Goal: Check status: Check status

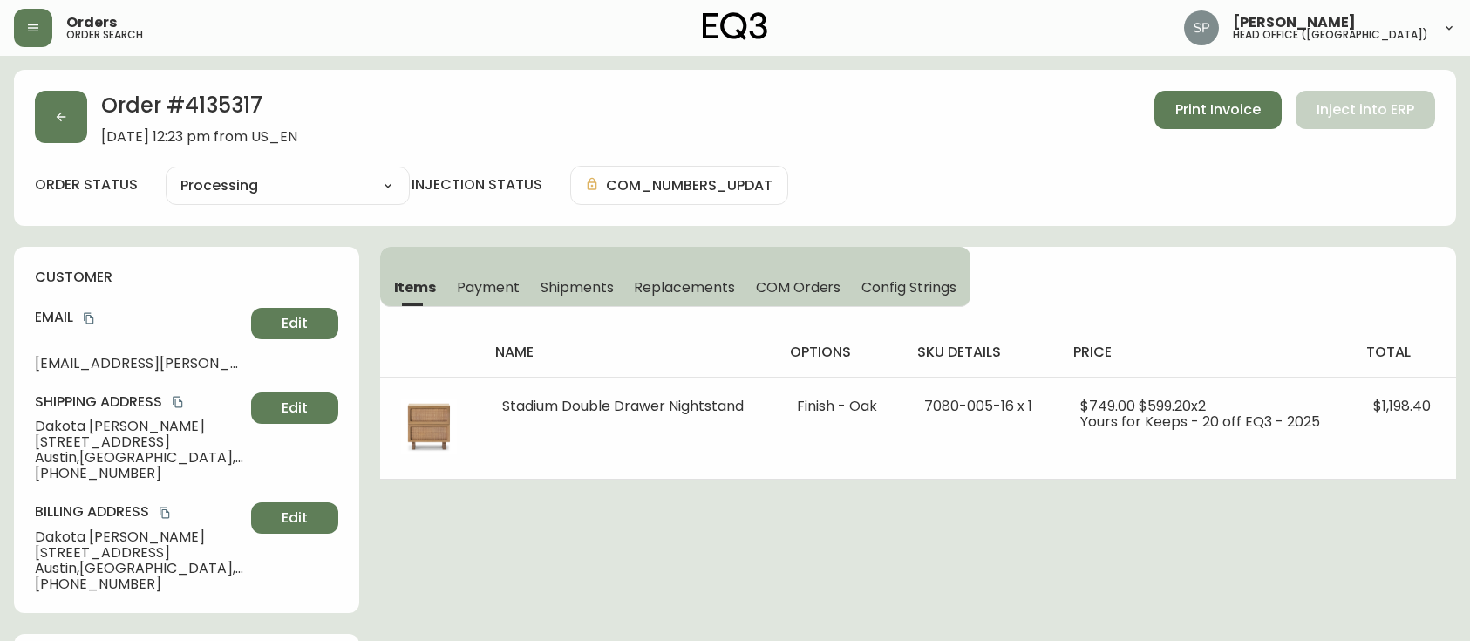
select select "PROCESSING"
drag, startPoint x: 0, startPoint y: 0, endPoint x: 55, endPoint y: 42, distance: 69.1
click at [37, 26] on icon "button" at bounding box center [33, 28] width 14 height 14
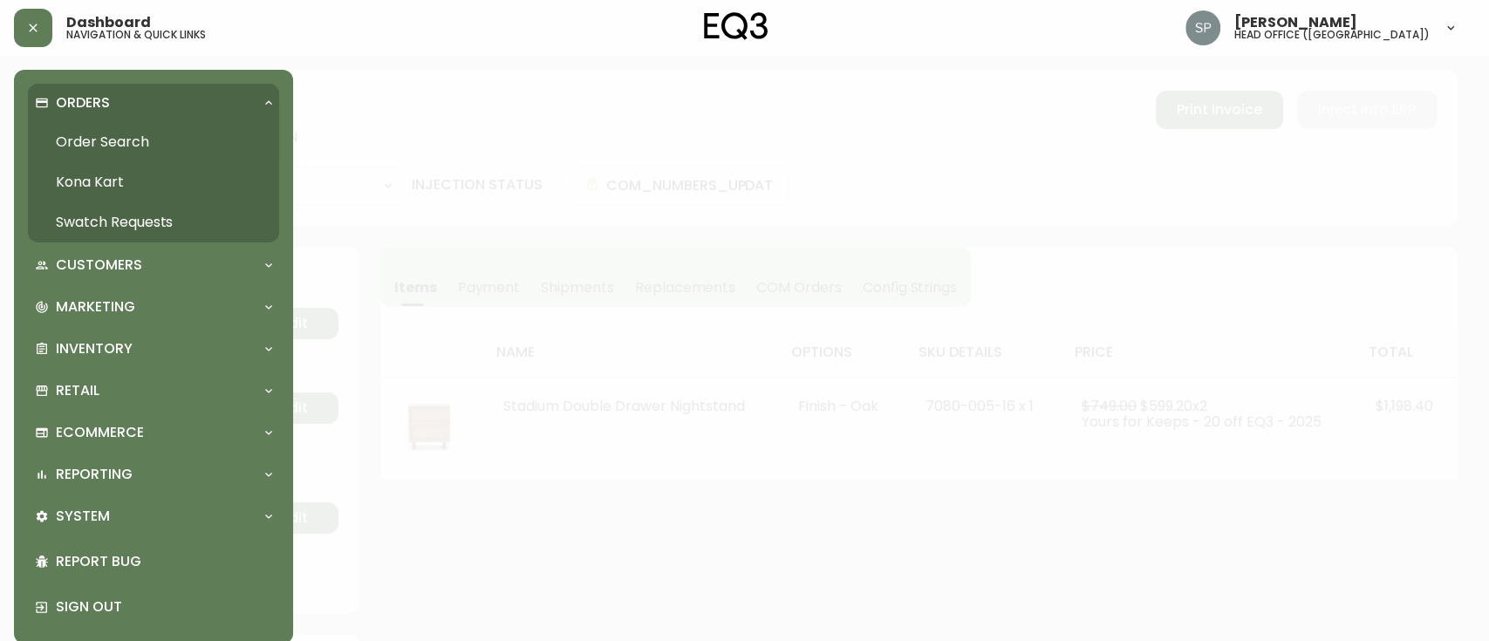
click at [100, 141] on link "Order Search" at bounding box center [153, 142] width 251 height 40
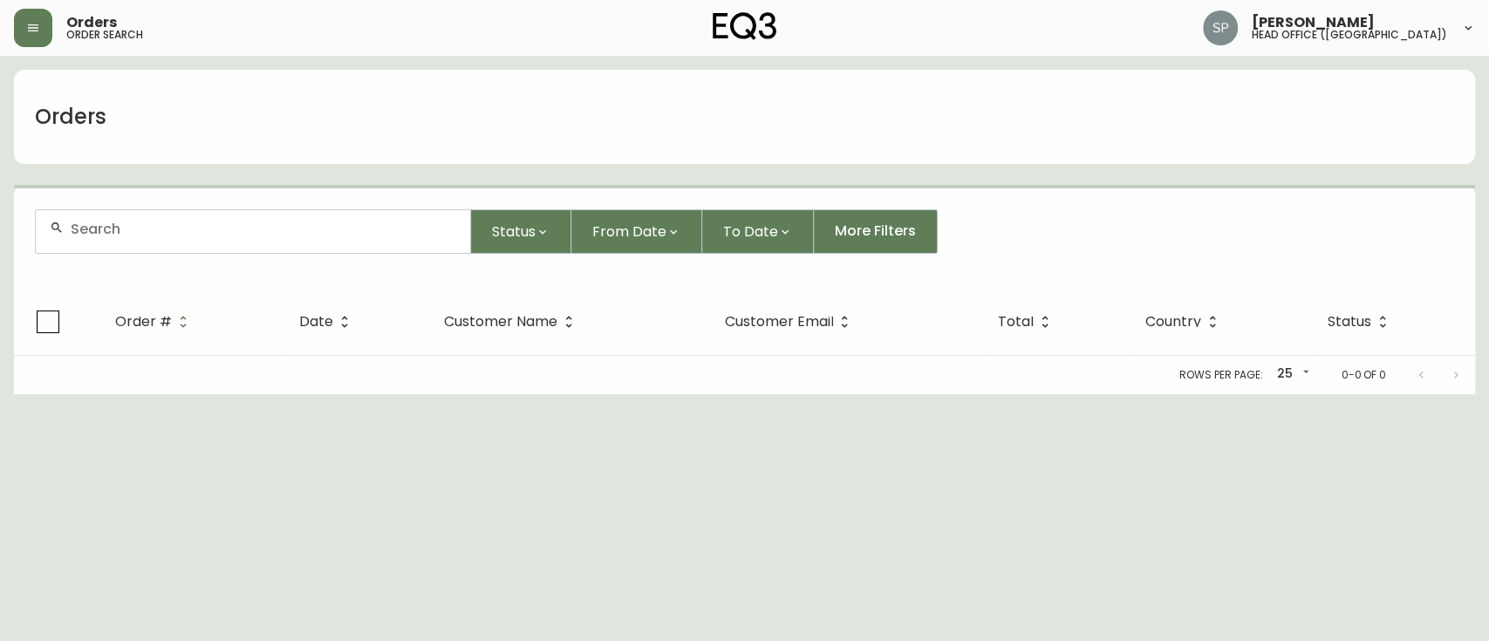
click at [216, 220] on div at bounding box center [253, 231] width 434 height 43
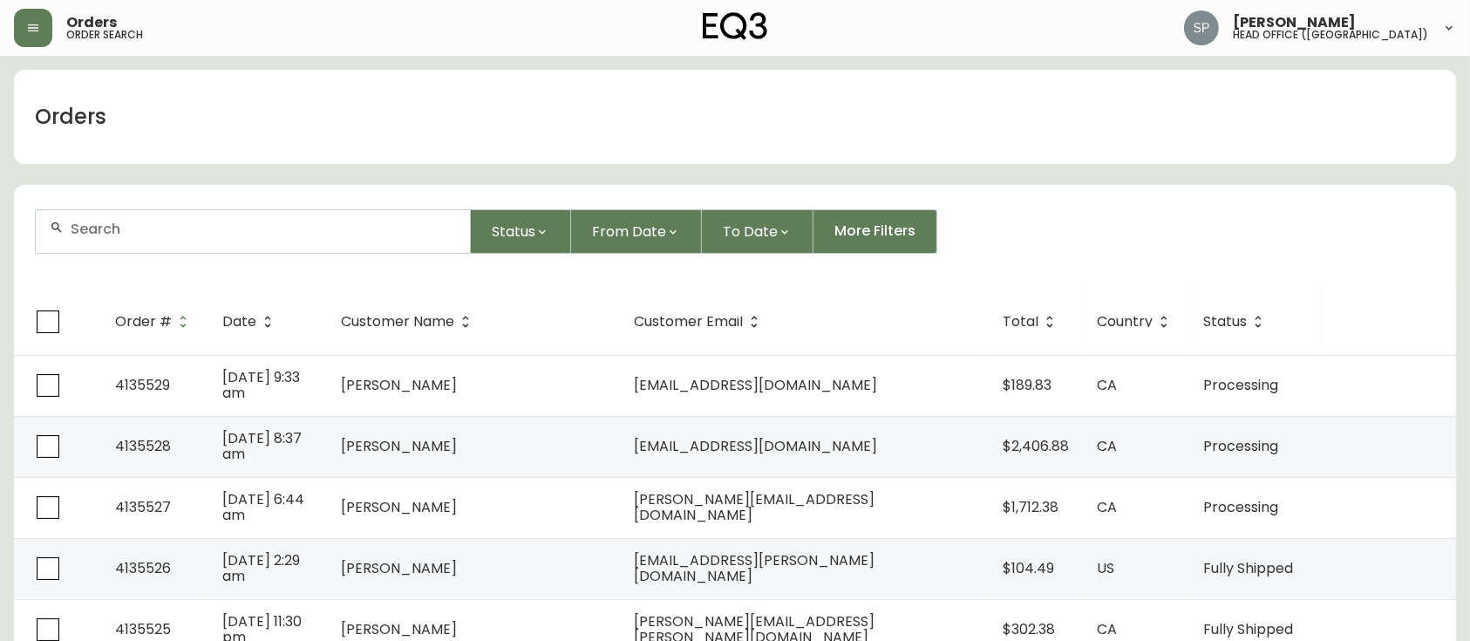
paste input "4135458"
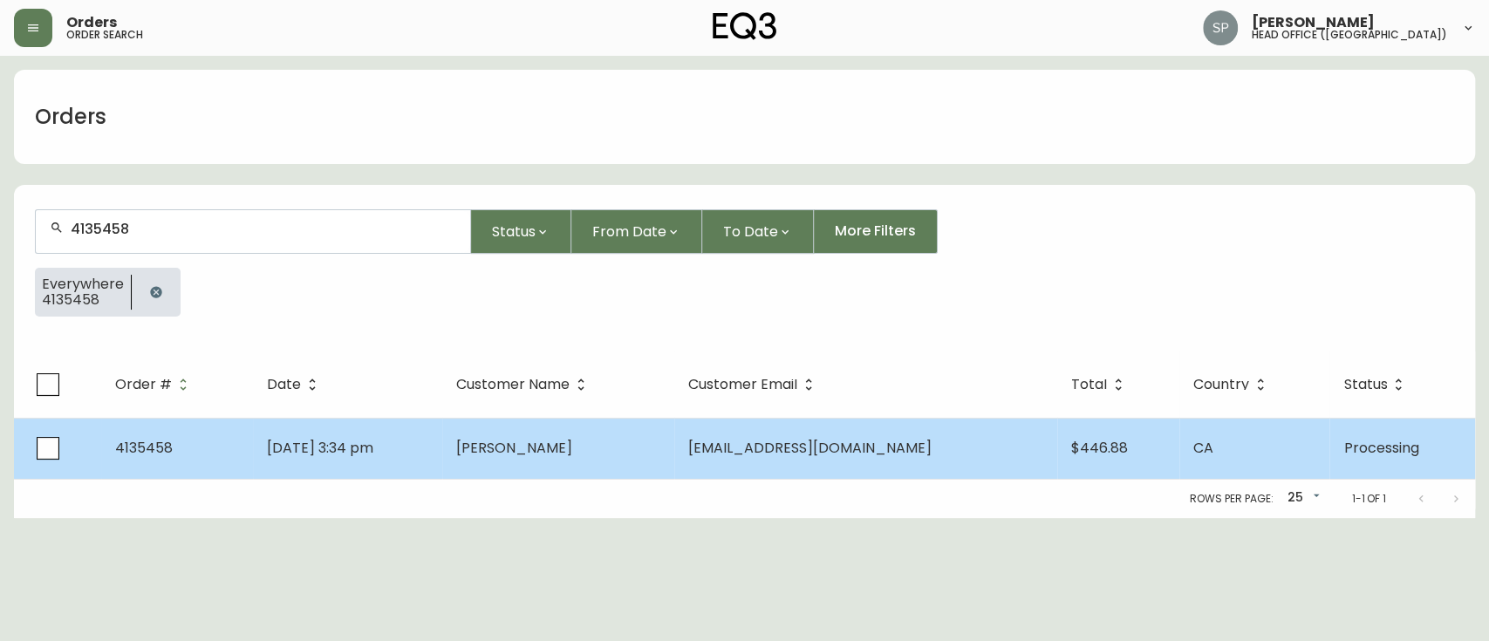
type input "4135458"
click at [573, 462] on td "[PERSON_NAME]" at bounding box center [558, 448] width 232 height 61
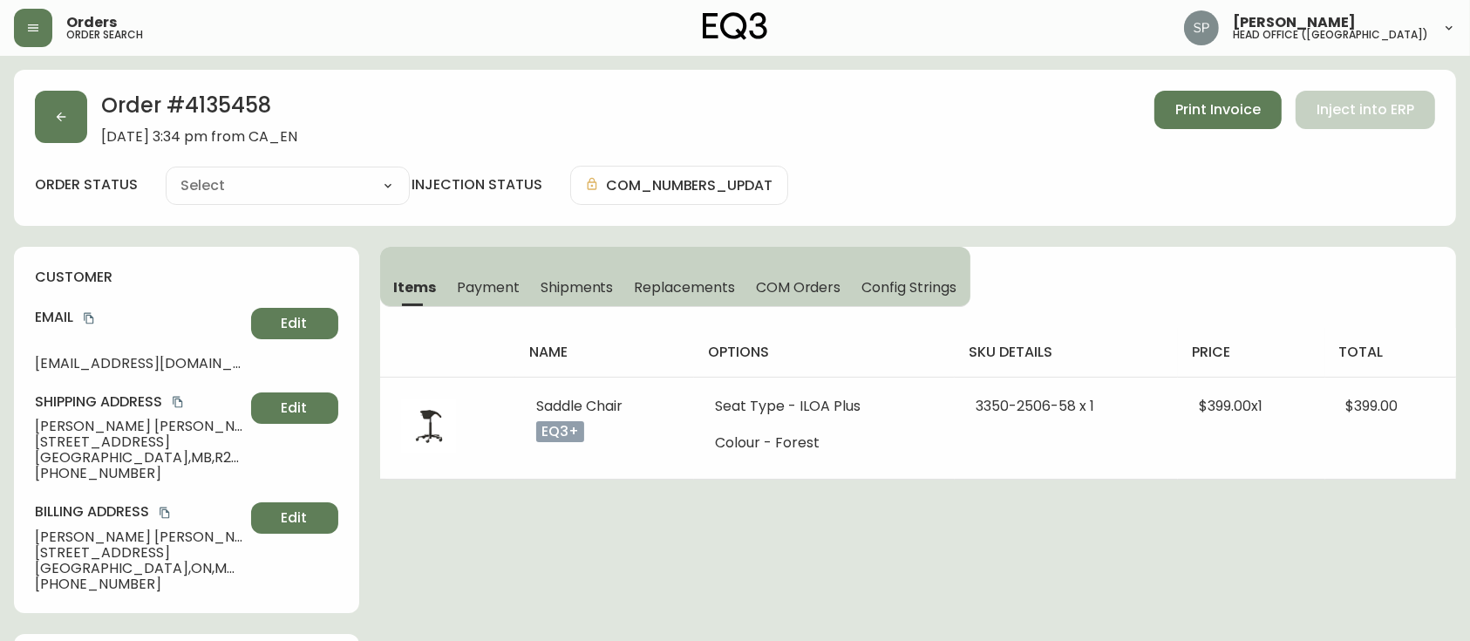
type input "Processing"
select select "PROCESSING"
click at [47, 431] on span "[PERSON_NAME]" at bounding box center [139, 427] width 209 height 16
click at [47, 431] on span "Britt Embry" at bounding box center [139, 427] width 209 height 16
copy span "Britt"
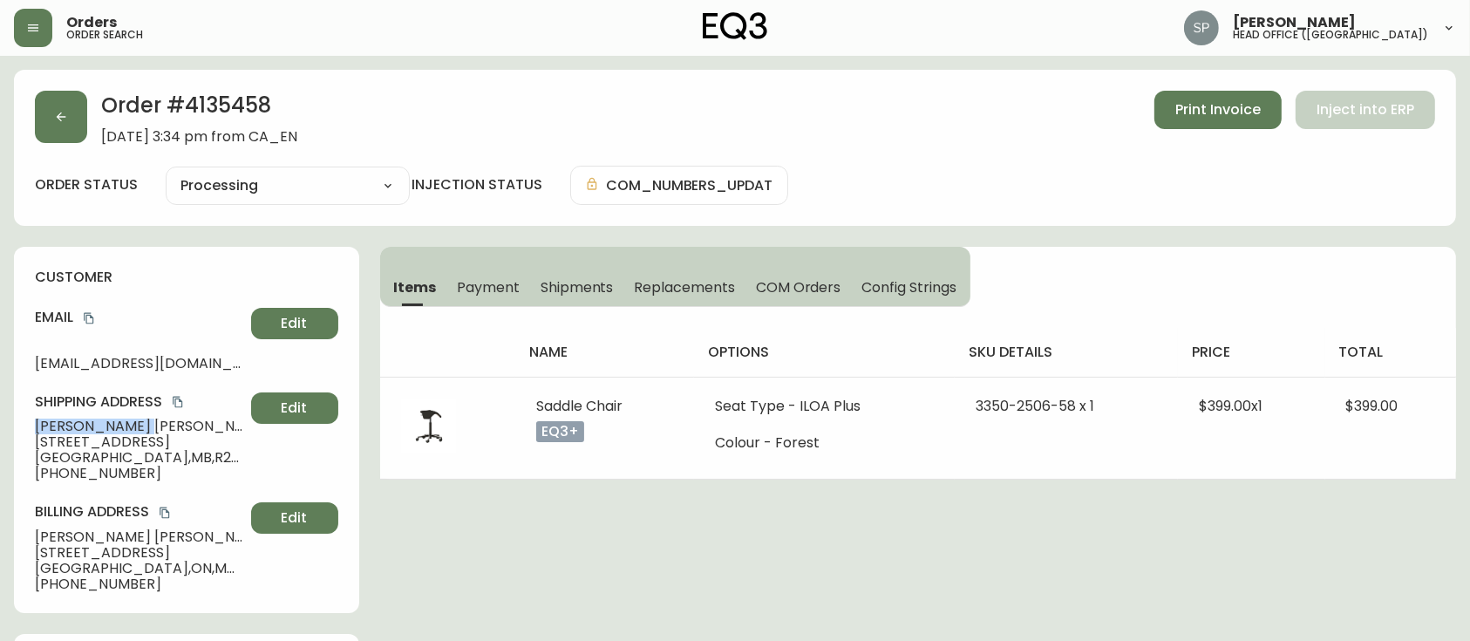
click at [85, 426] on span "Britt Embry" at bounding box center [139, 427] width 209 height 16
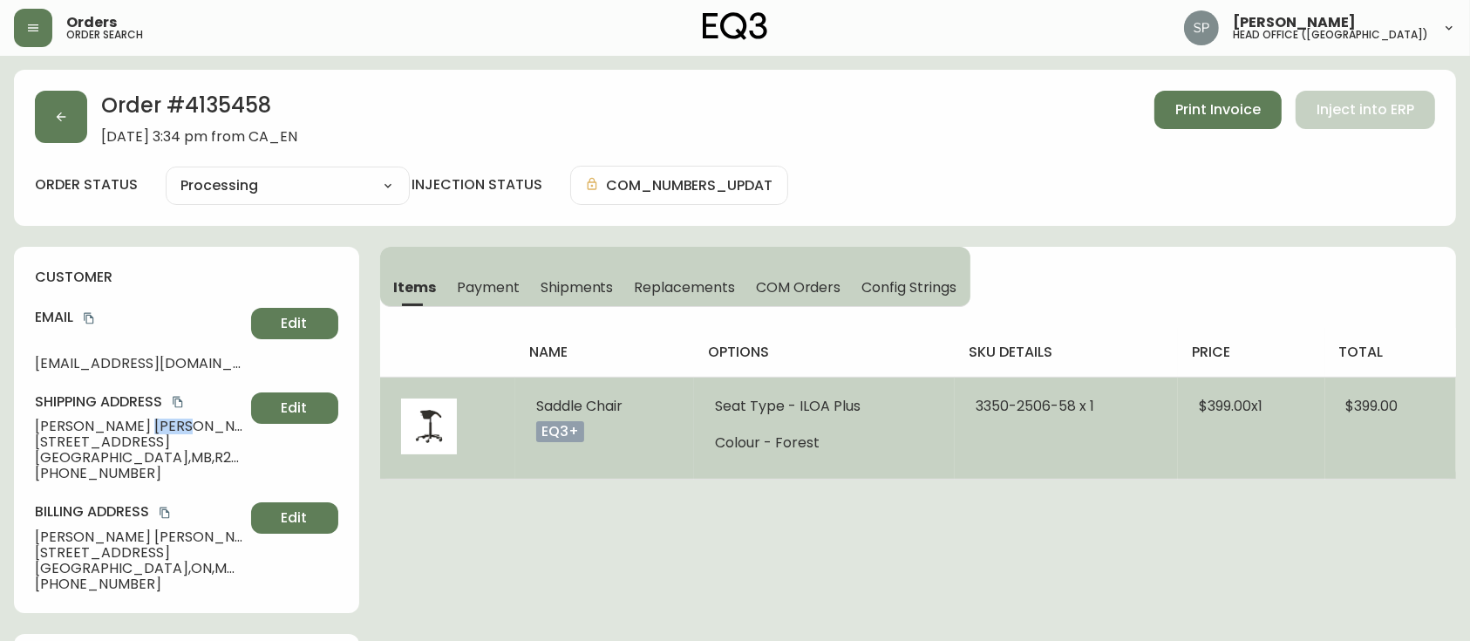
copy span "Embry"
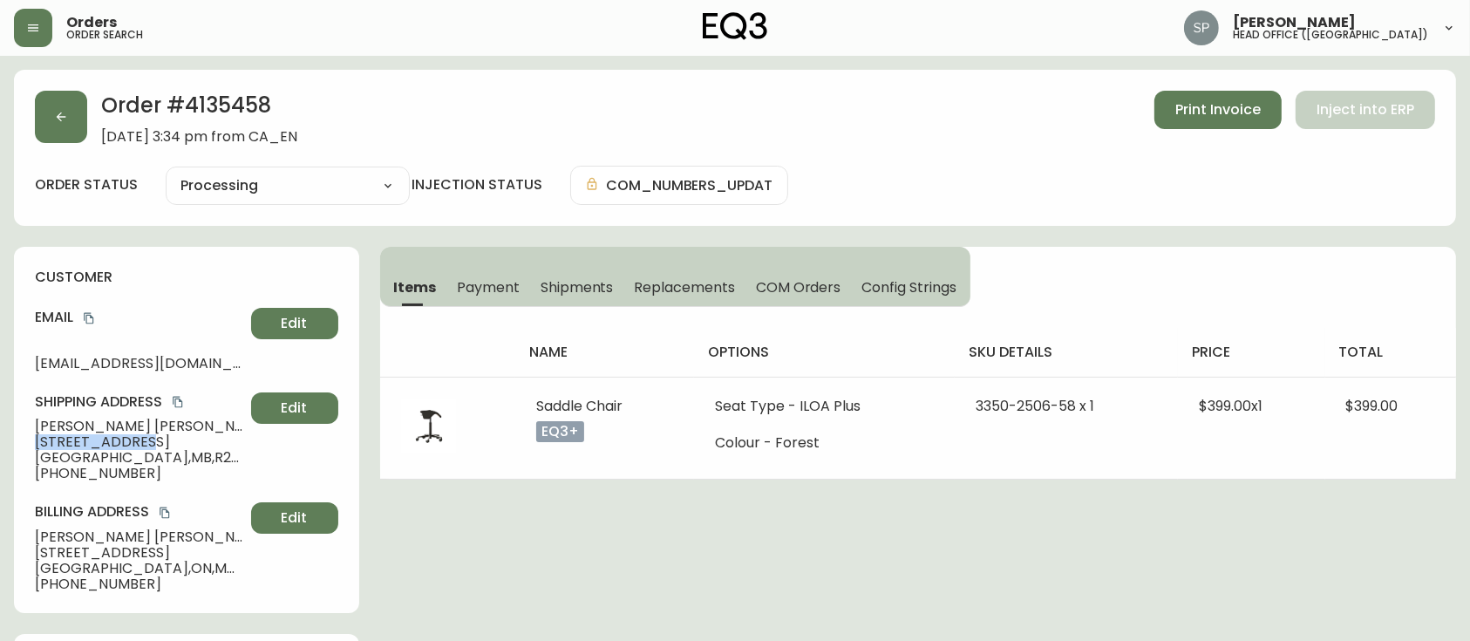
drag, startPoint x: 141, startPoint y: 436, endPoint x: 5, endPoint y: 441, distance: 136.1
copy span "18 Cedar Place"
click at [65, 461] on span "Winnipeg , MB , R2H 1L4 , CA" at bounding box center [139, 458] width 209 height 16
drag, startPoint x: 65, startPoint y: 461, endPoint x: 206, endPoint y: 458, distance: 140.5
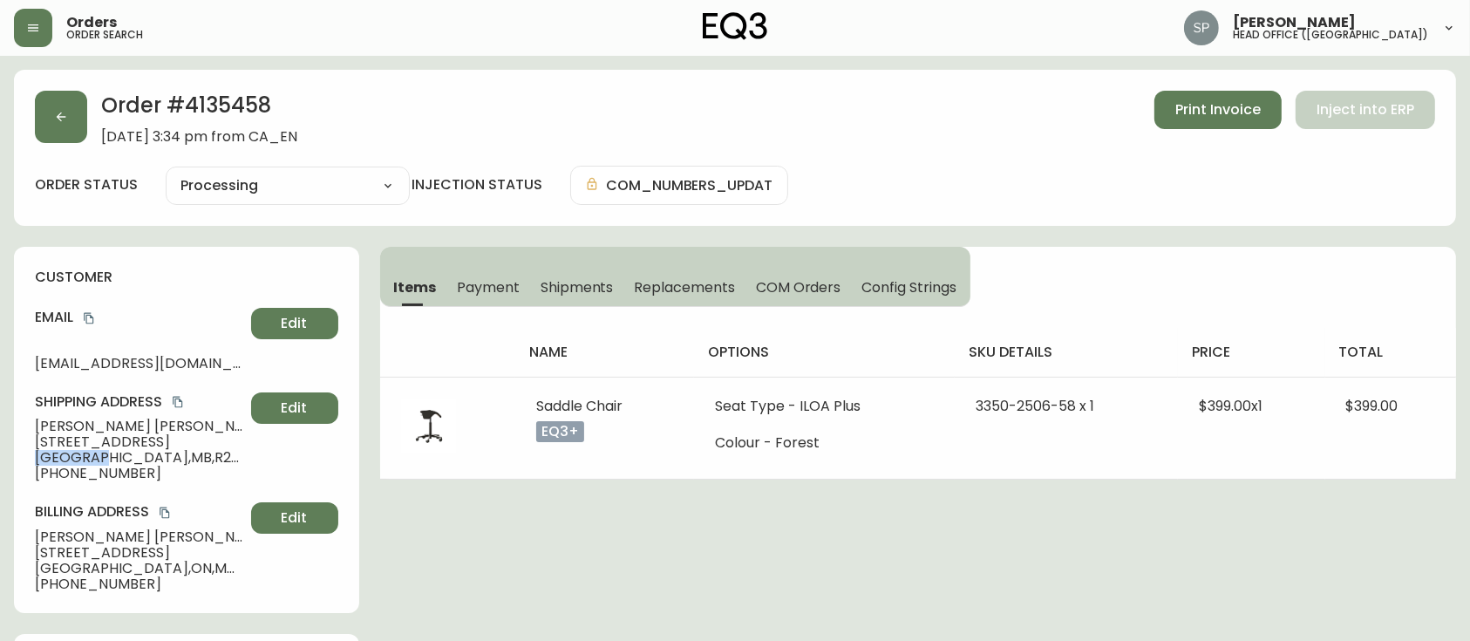
click at [71, 461] on span "Winnipeg , MB , R2H 1L4 , CA" at bounding box center [139, 458] width 209 height 16
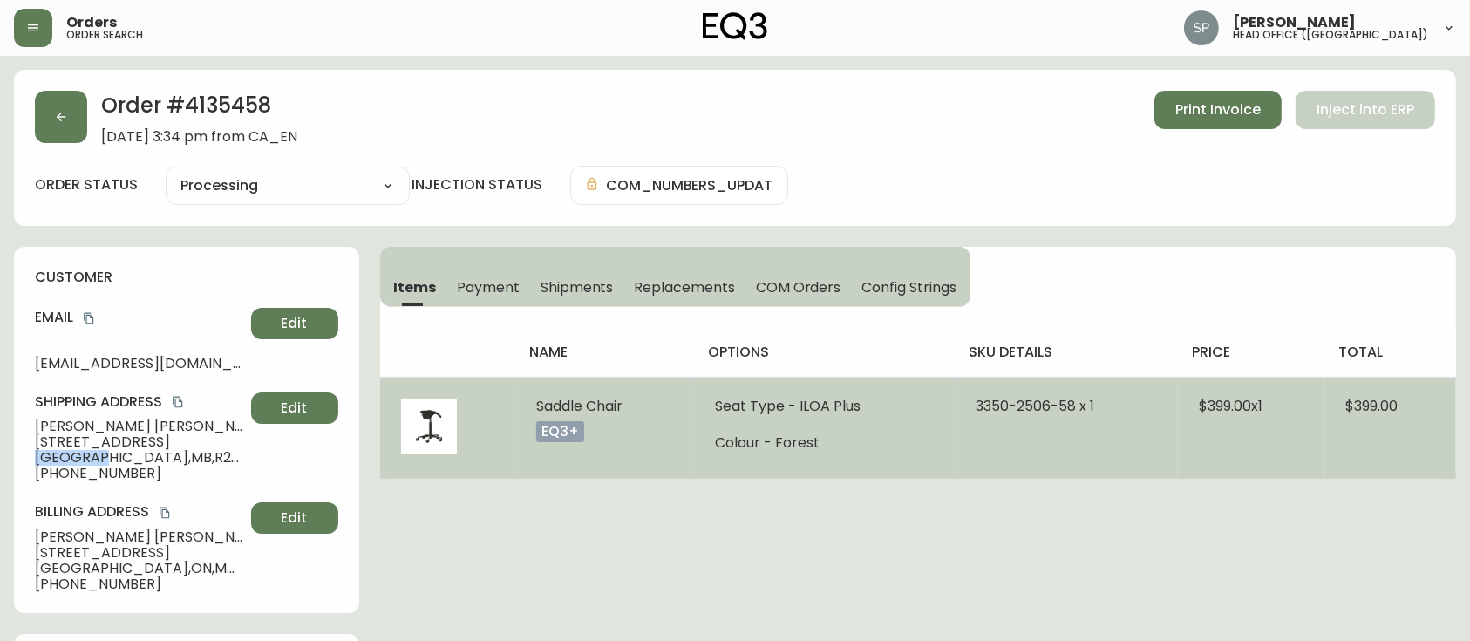
copy span "Winnipeg"
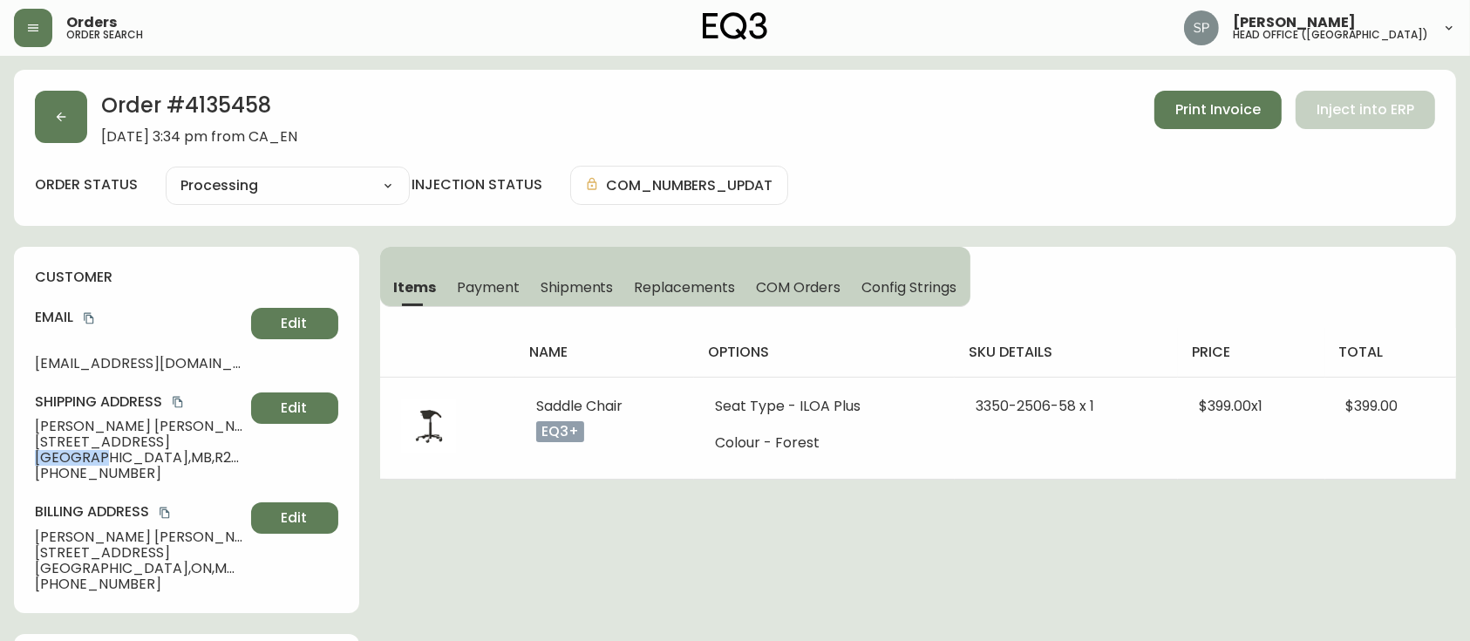
click at [120, 460] on span "Winnipeg , MB , R2H 1L4 , CA" at bounding box center [139, 458] width 209 height 16
click at [119, 460] on span "Winnipeg , MB , R2H 1L4 , CA" at bounding box center [139, 458] width 209 height 16
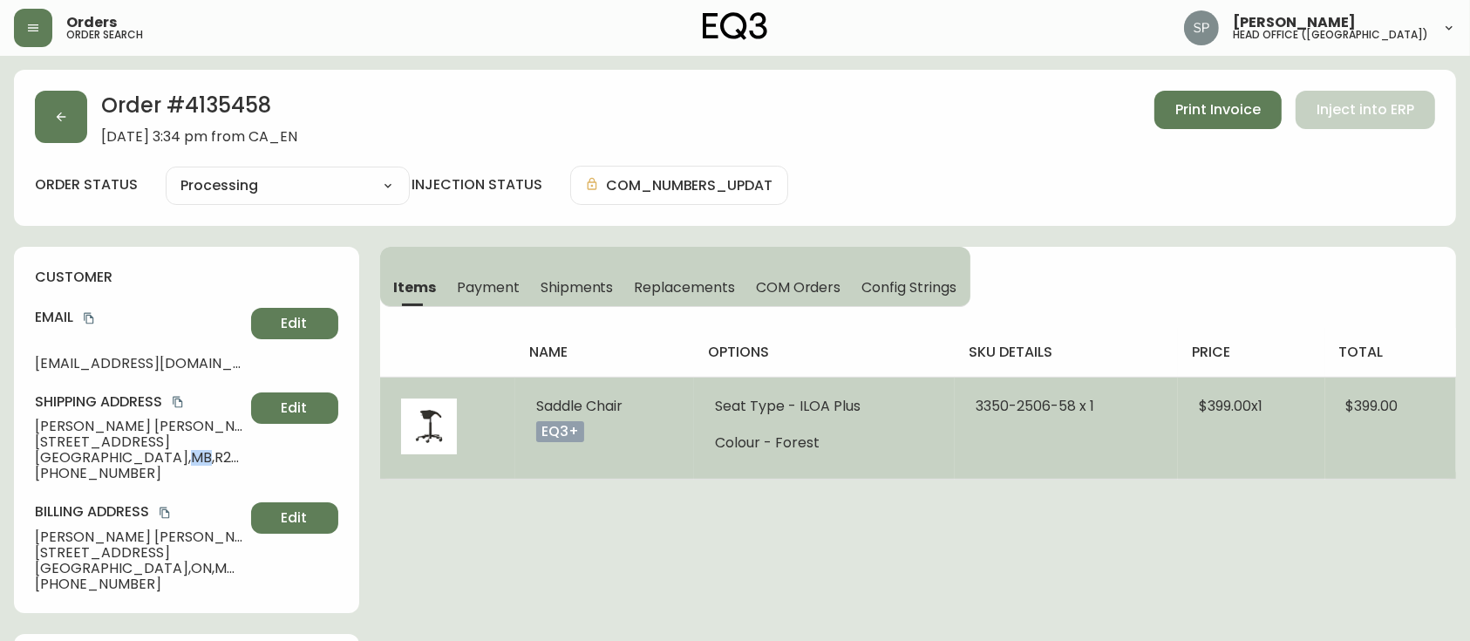
copy span "MB"
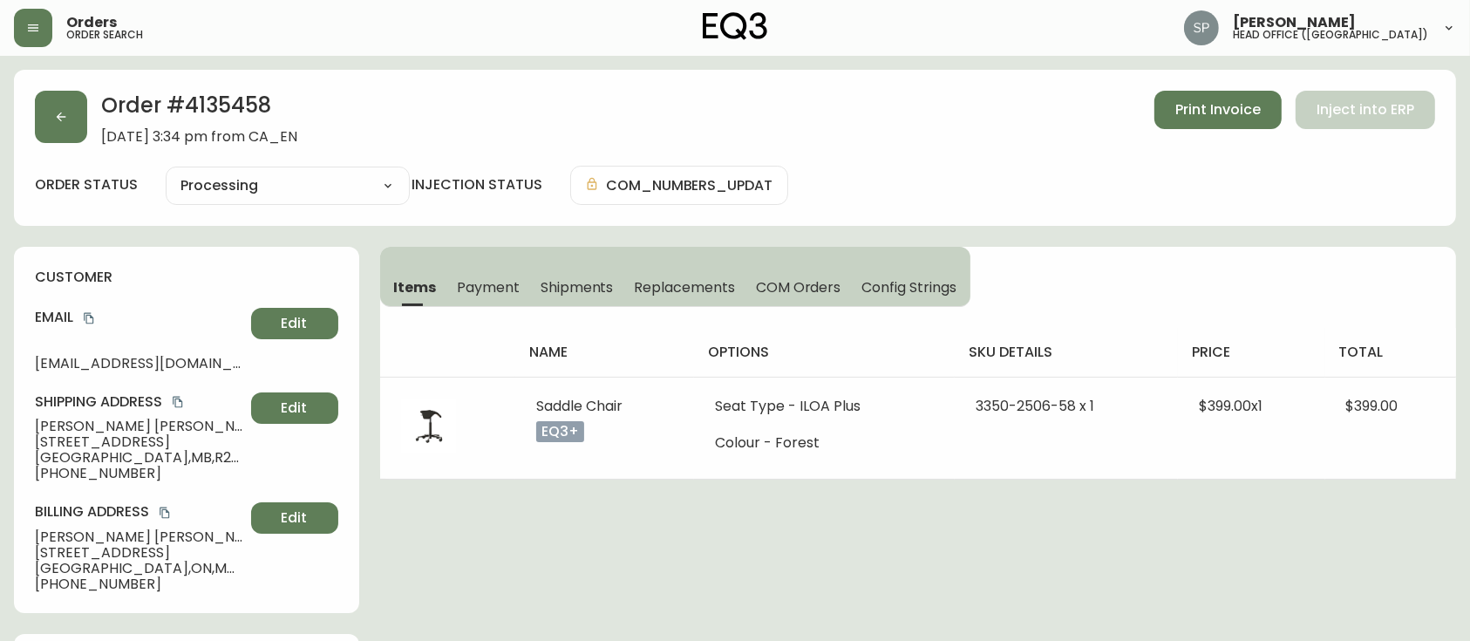
click at [135, 457] on span "Winnipeg , MB , R2H 1L4 , CA" at bounding box center [139, 458] width 209 height 16
drag, startPoint x: 135, startPoint y: 457, endPoint x: 174, endPoint y: 454, distance: 39.3
click at [174, 454] on span "Winnipeg , MB , R2H 1L4 , CA" at bounding box center [139, 458] width 209 height 16
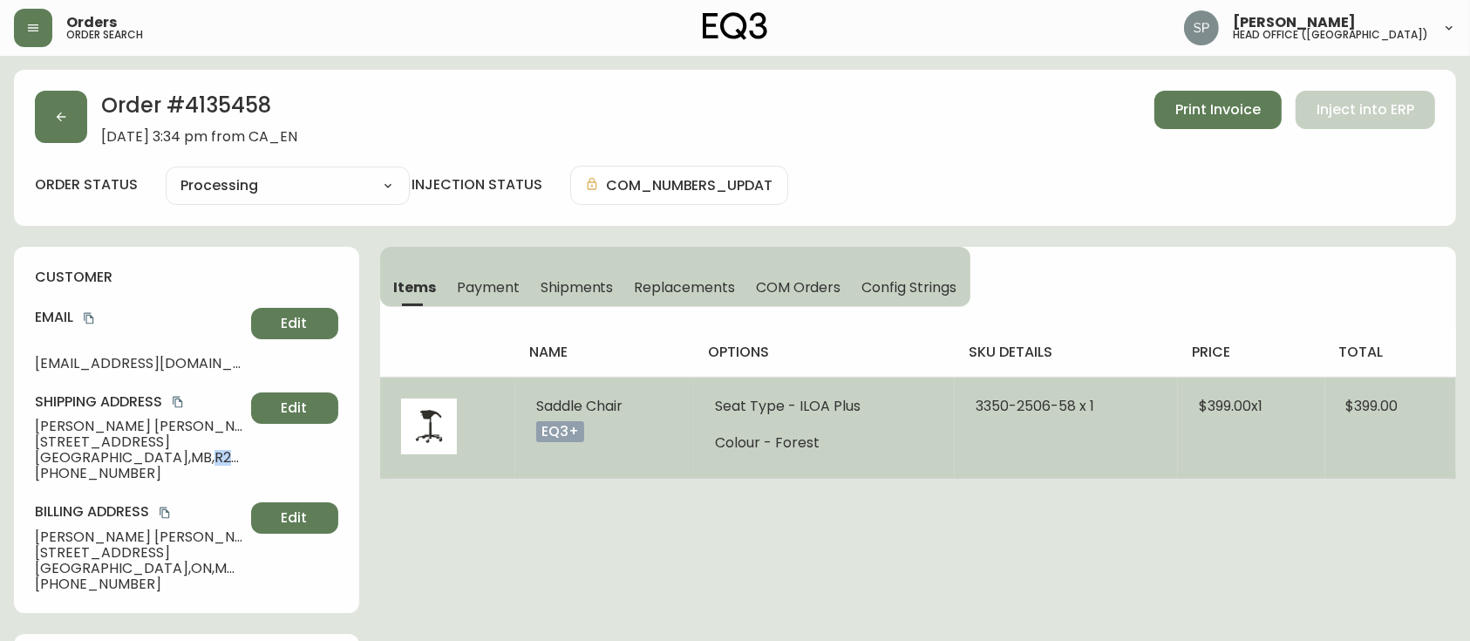
copy span "R2H 1L4"
drag, startPoint x: 961, startPoint y: 406, endPoint x: 1070, endPoint y: 419, distance: 109.8
click at [1070, 419] on td "3350-2506-58 x 1" at bounding box center [1066, 428] width 223 height 102
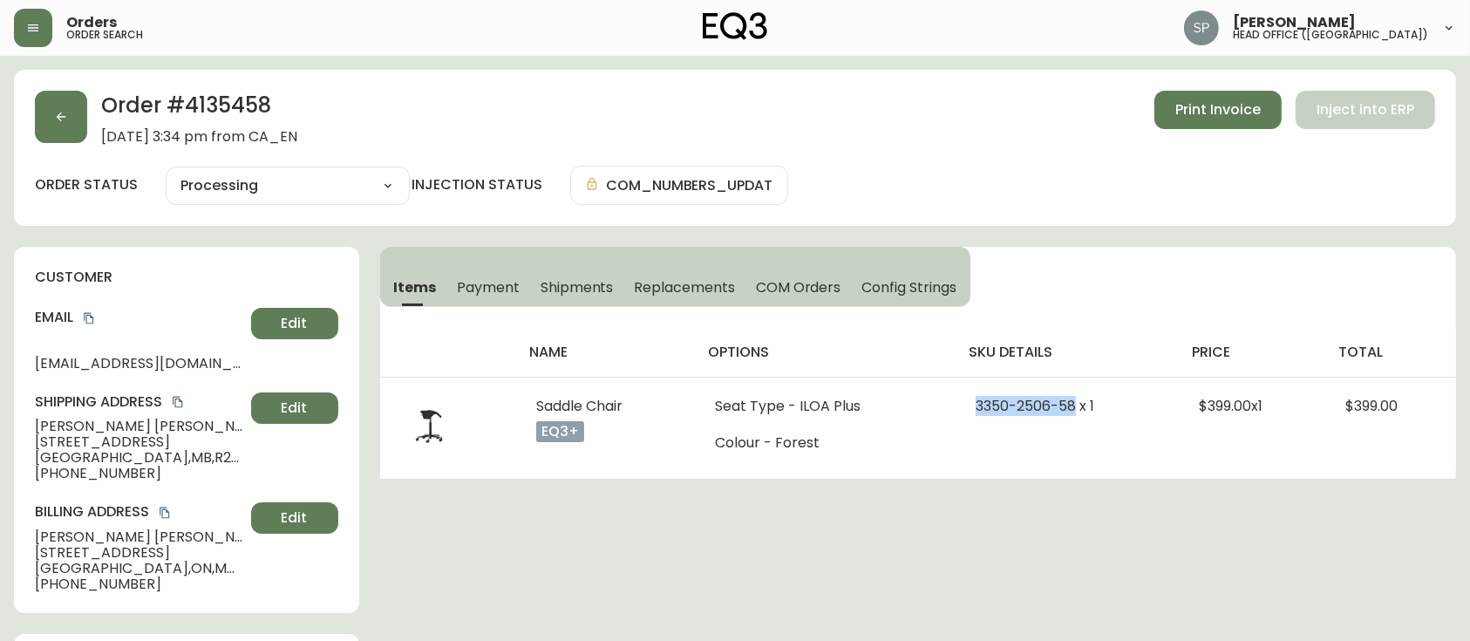
copy span "3350-2506-58"
click at [63, 123] on icon "button" at bounding box center [61, 117] width 14 height 14
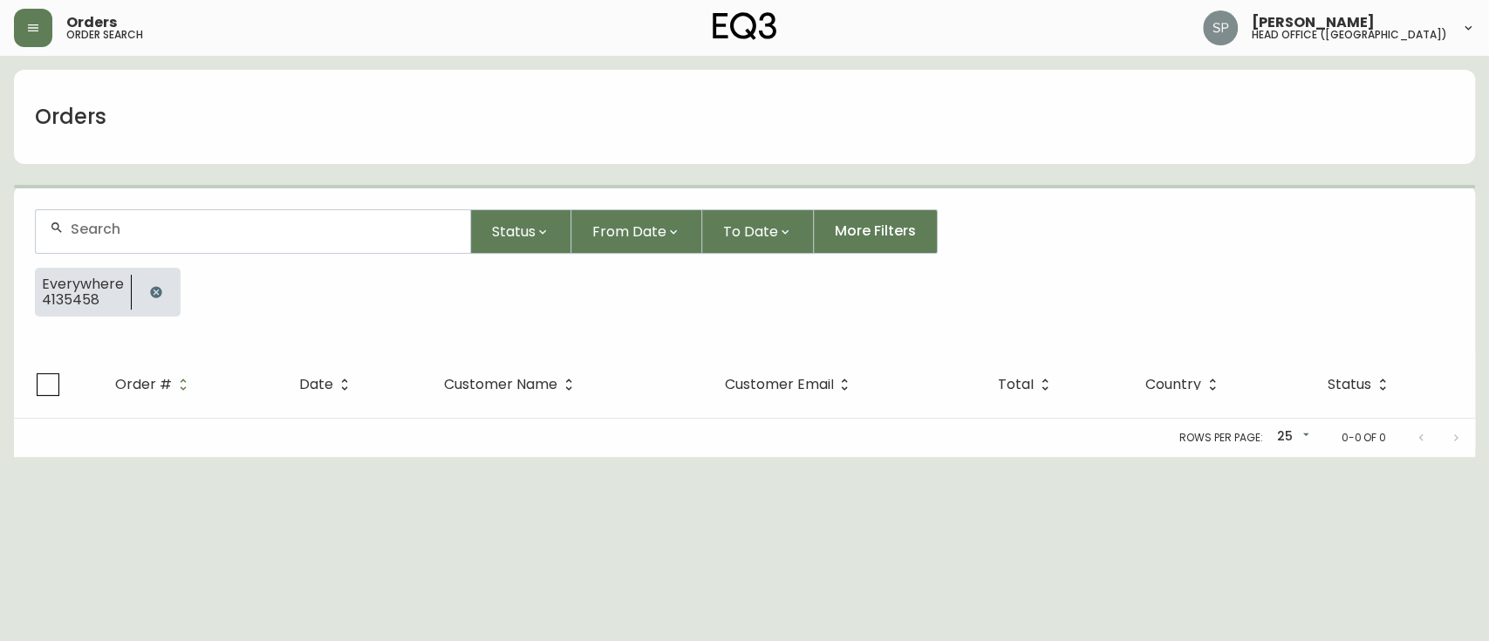
click at [160, 215] on div at bounding box center [253, 231] width 434 height 43
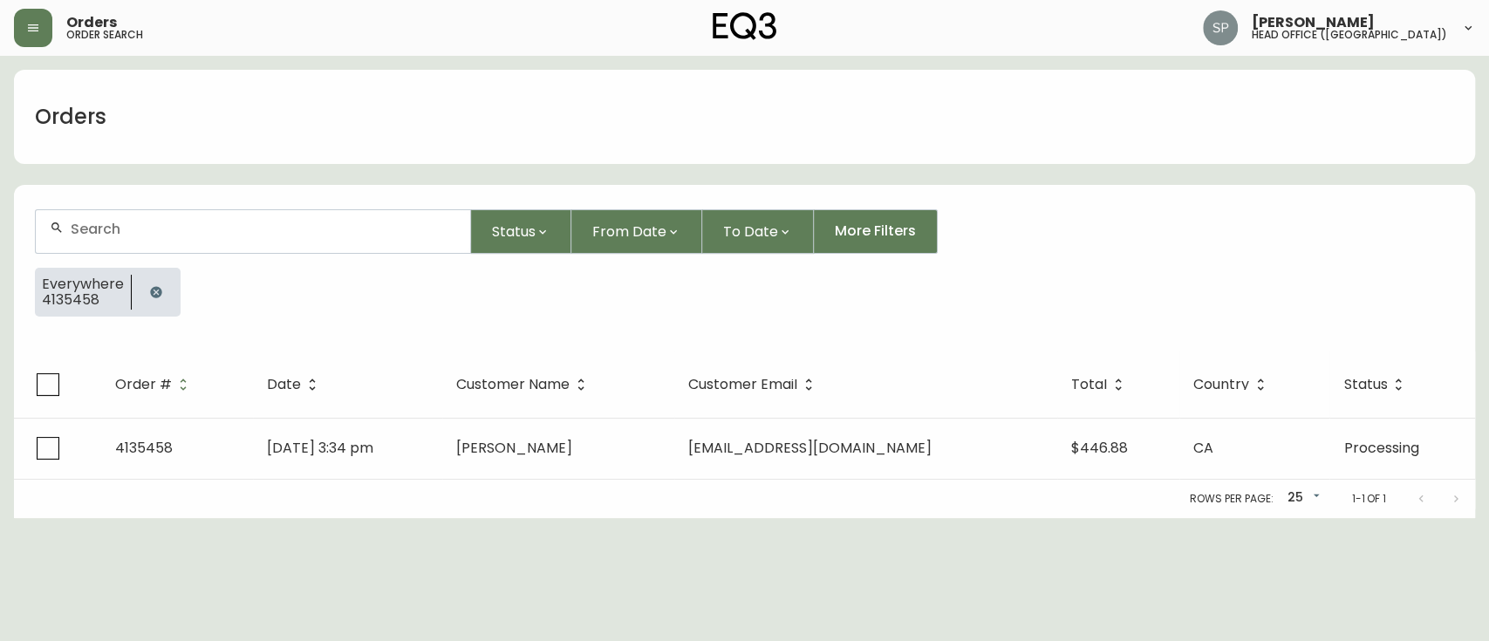
paste input "4135465"
type input "4135465"
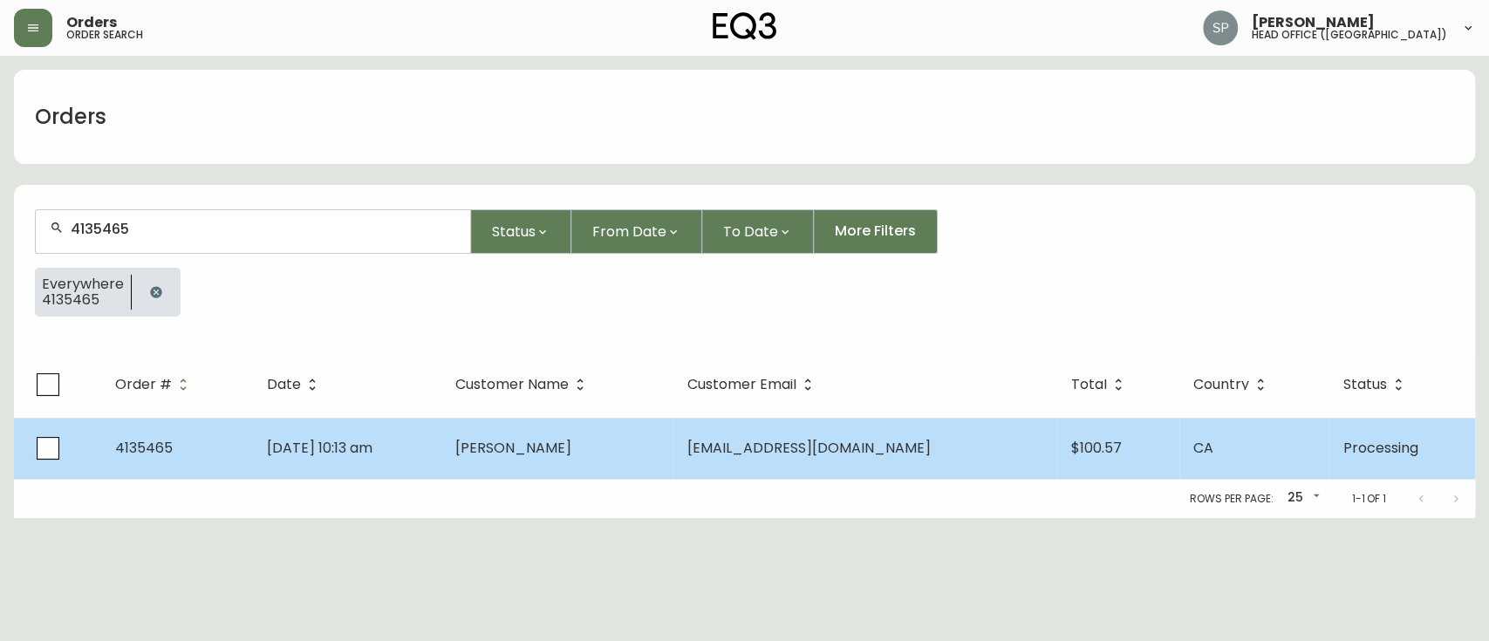
click at [351, 450] on span "[DATE] 10:13 am" at bounding box center [320, 448] width 106 height 20
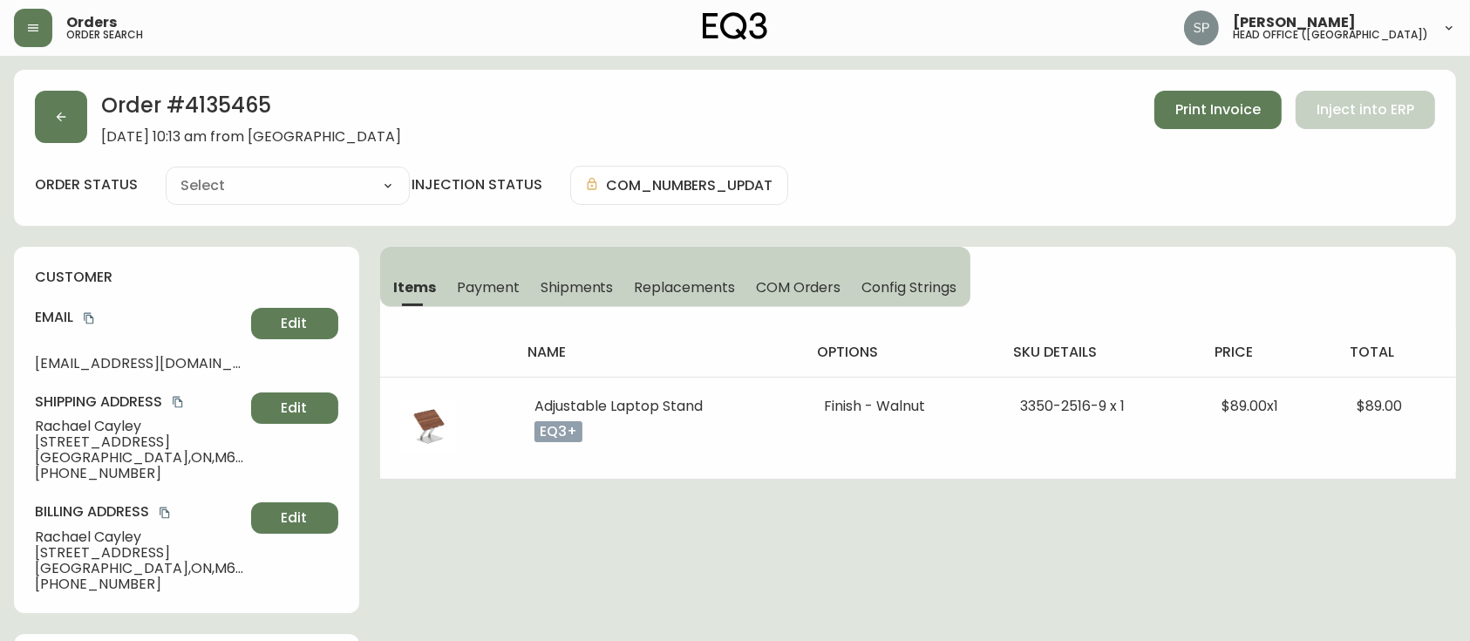
type input "Processing"
select select "PROCESSING"
click at [81, 430] on span "Rachael Cayley" at bounding box center [139, 427] width 209 height 16
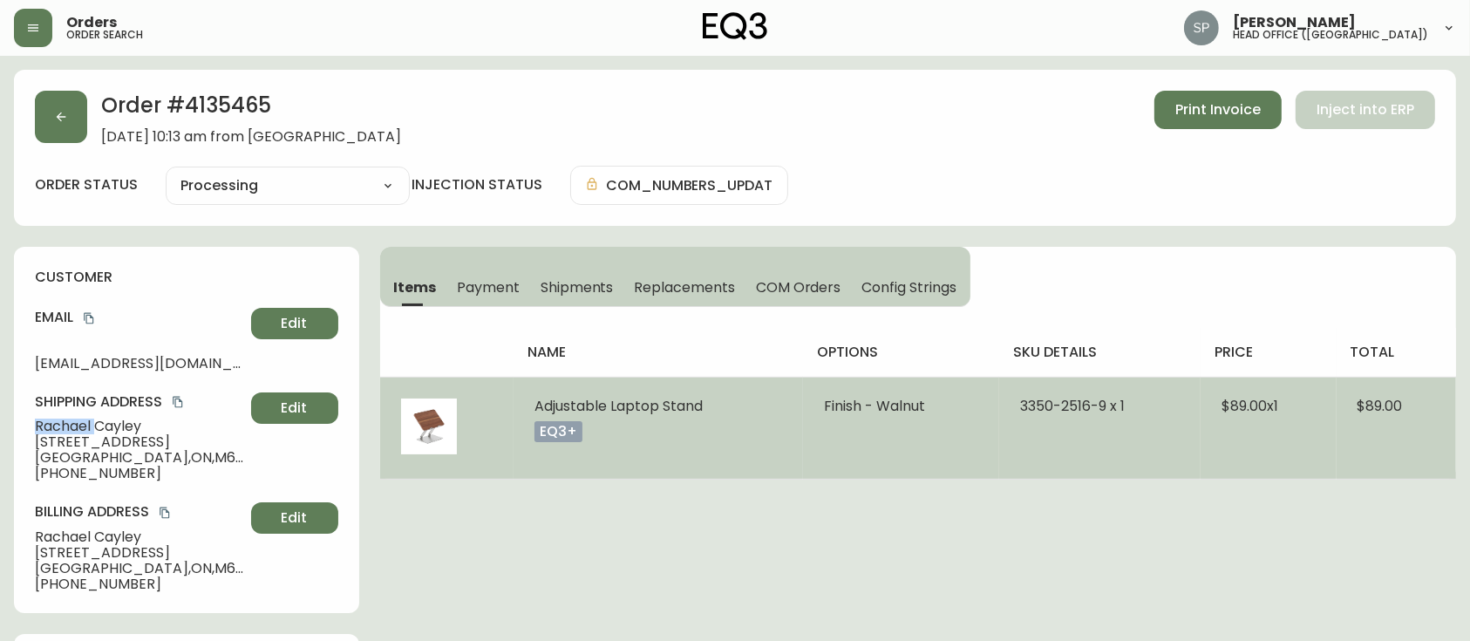
copy span "Rachael"
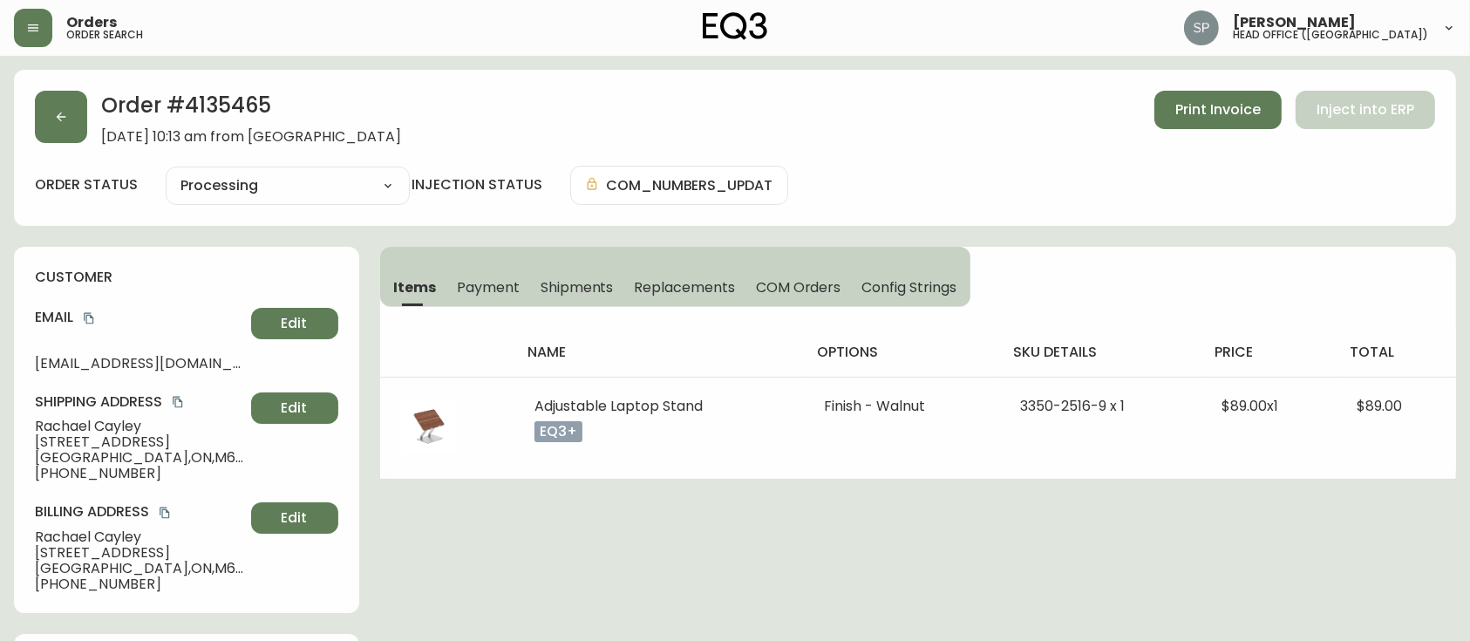
click at [111, 432] on span "Rachael Cayley" at bounding box center [139, 427] width 209 height 16
copy span "Cayley"
drag, startPoint x: 140, startPoint y: 447, endPoint x: 0, endPoint y: 447, distance: 139.5
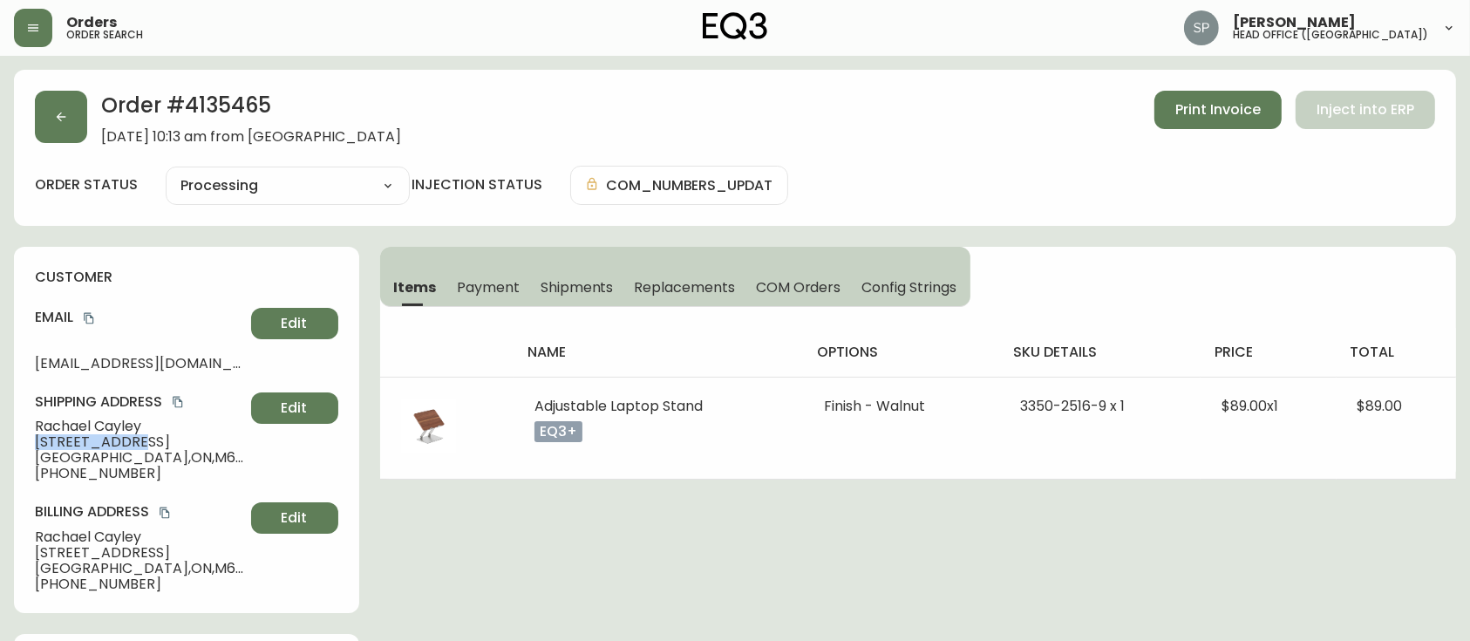
copy span "[STREET_ADDRESS]"
click at [43, 456] on span "Toronto , ON , M6G 2H3 , CA" at bounding box center [139, 458] width 209 height 16
click at [44, 455] on span "Toronto , ON , M6G 2H3 , CA" at bounding box center [139, 458] width 209 height 16
click at [106, 454] on span "Toronto , ON , M6G 2H3 , CA" at bounding box center [139, 458] width 209 height 16
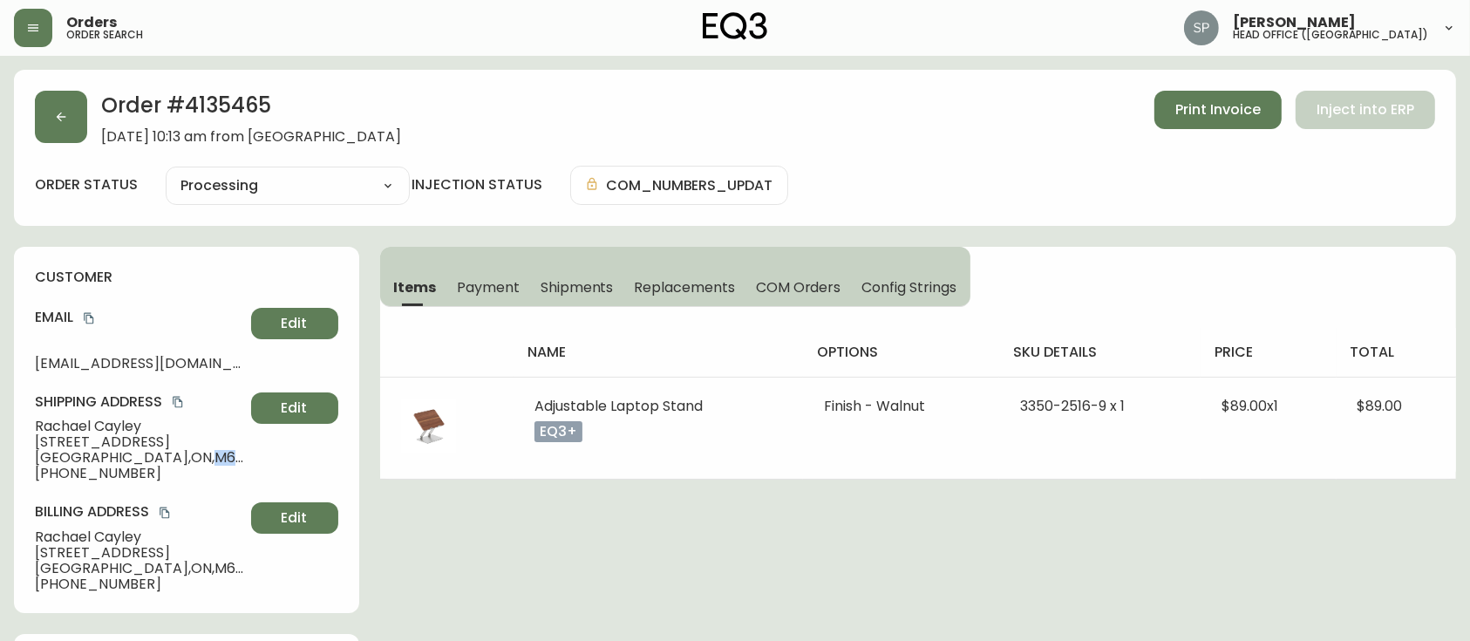
drag, startPoint x: 140, startPoint y: 456, endPoint x: 181, endPoint y: 457, distance: 41.0
click at [181, 457] on span "Toronto , ON , M6G 2H3 , CA" at bounding box center [139, 458] width 209 height 16
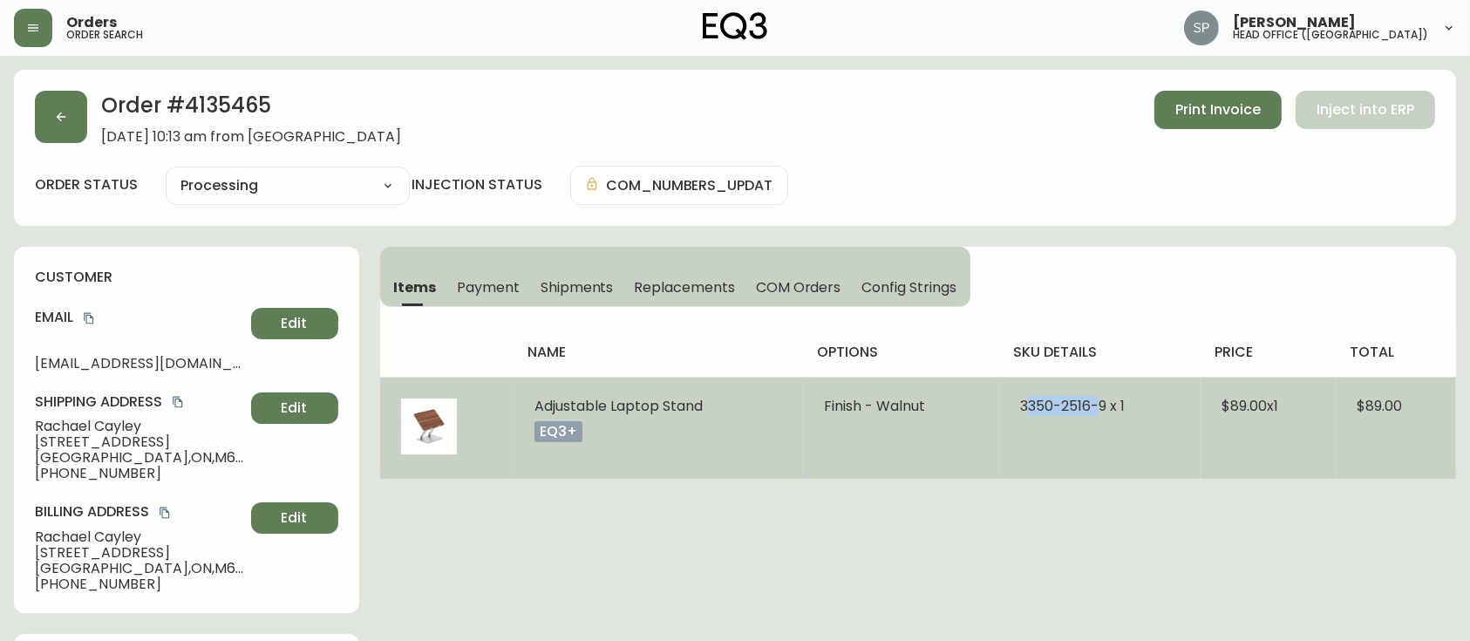
drag, startPoint x: 1041, startPoint y: 412, endPoint x: 1101, endPoint y: 418, distance: 60.5
click at [1101, 418] on td "3350-2516-9 x 1" at bounding box center [1099, 428] width 201 height 102
click at [1101, 419] on td "3350-2516-9 x 1" at bounding box center [1099, 428] width 201 height 102
drag, startPoint x: 1102, startPoint y: 405, endPoint x: 1013, endPoint y: 408, distance: 89.9
click at [1013, 408] on td "3350-2516-9 x 1" at bounding box center [1099, 428] width 201 height 102
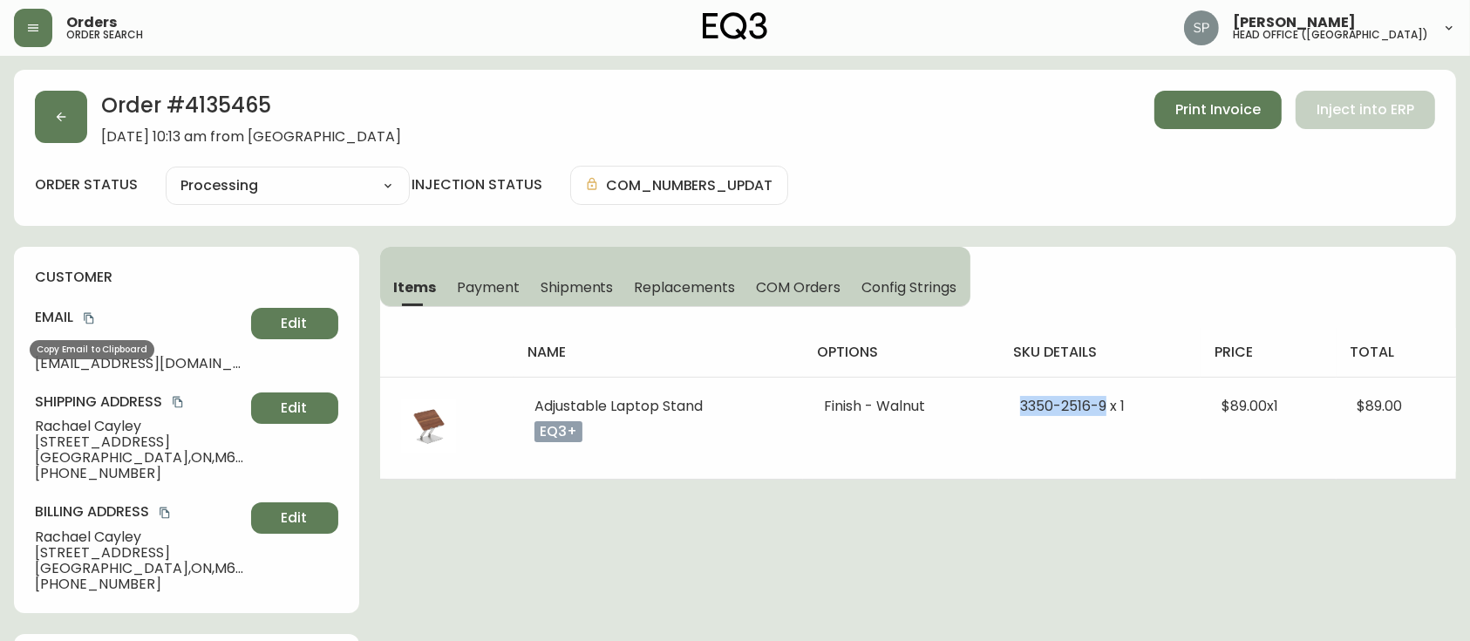
click at [85, 317] on icon "copy" at bounding box center [89, 318] width 12 height 12
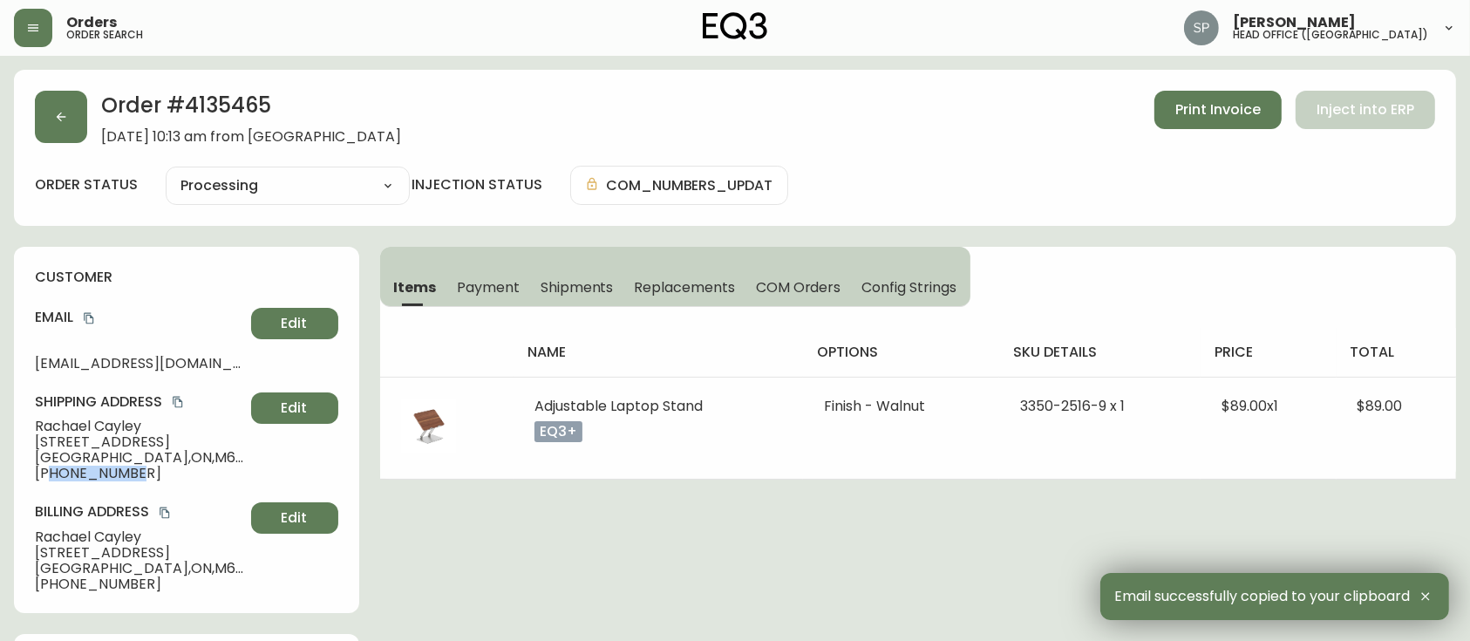
drag, startPoint x: 133, startPoint y: 482, endPoint x: 51, endPoint y: 482, distance: 81.1
click at [51, 482] on div "customer Email rkcayley@gmail.com Edit Shipping Address Rachael Cayley 61 Helen…" at bounding box center [186, 430] width 345 height 366
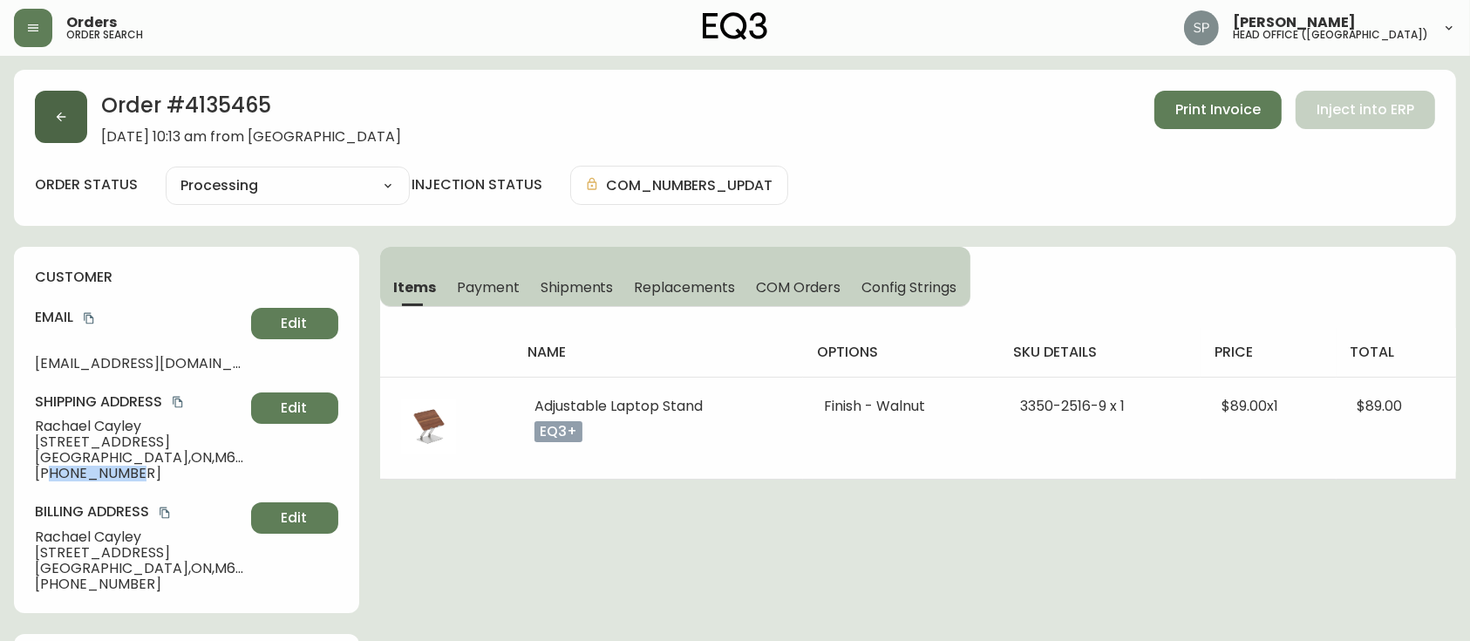
click at [58, 119] on icon "button" at bounding box center [61, 117] width 14 height 14
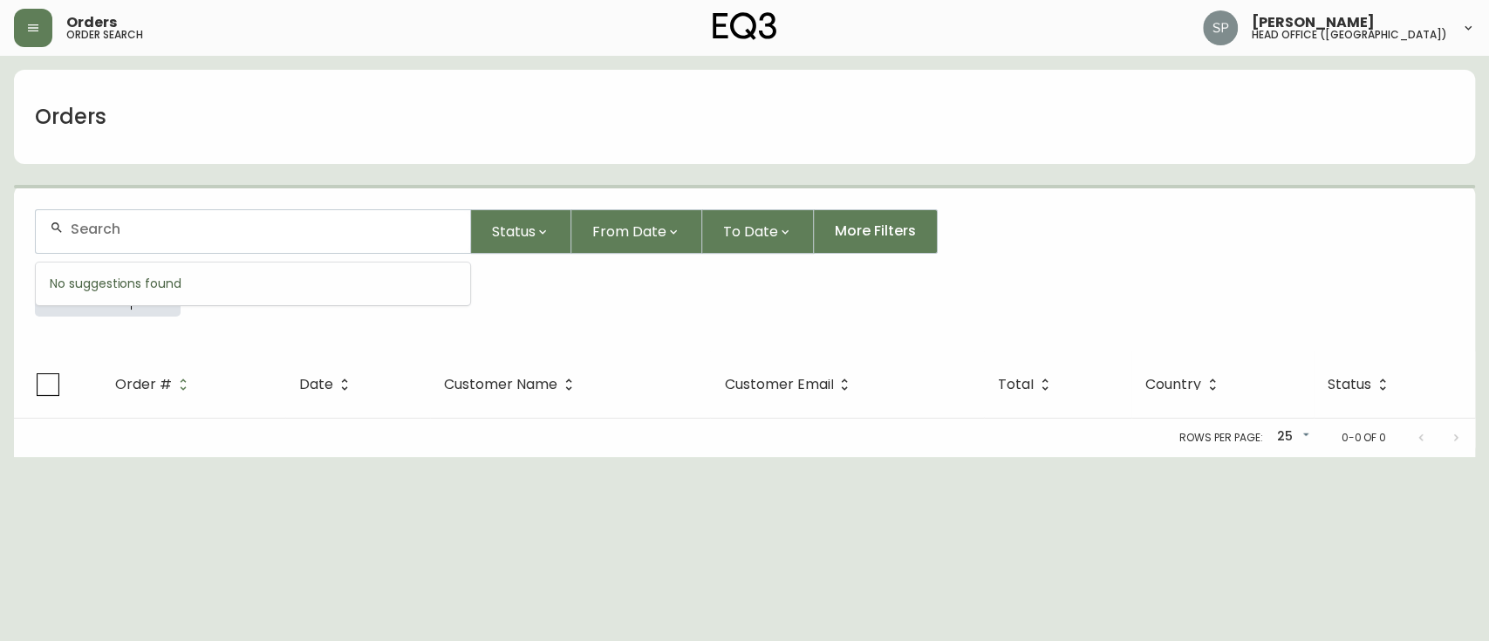
click at [208, 231] on input "text" at bounding box center [263, 229] width 385 height 17
paste input "4135458"
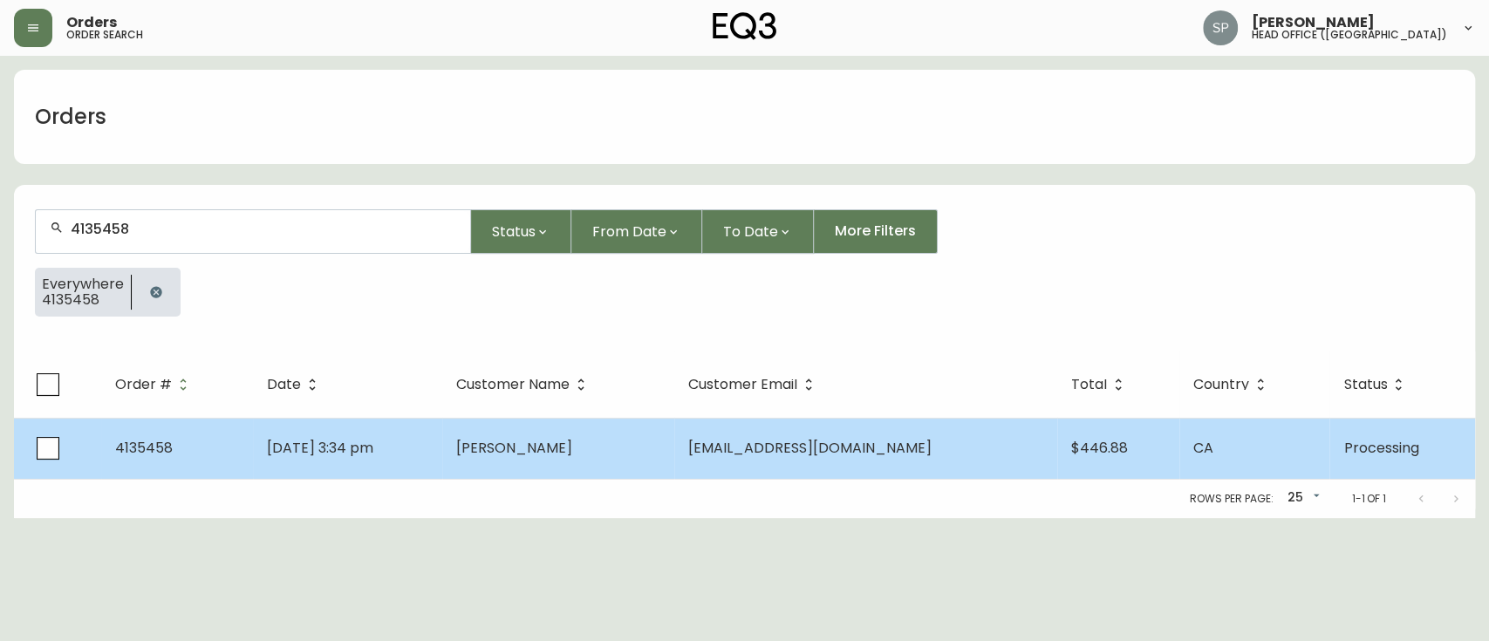
type input "4135458"
click at [588, 463] on td "[PERSON_NAME]" at bounding box center [558, 448] width 232 height 61
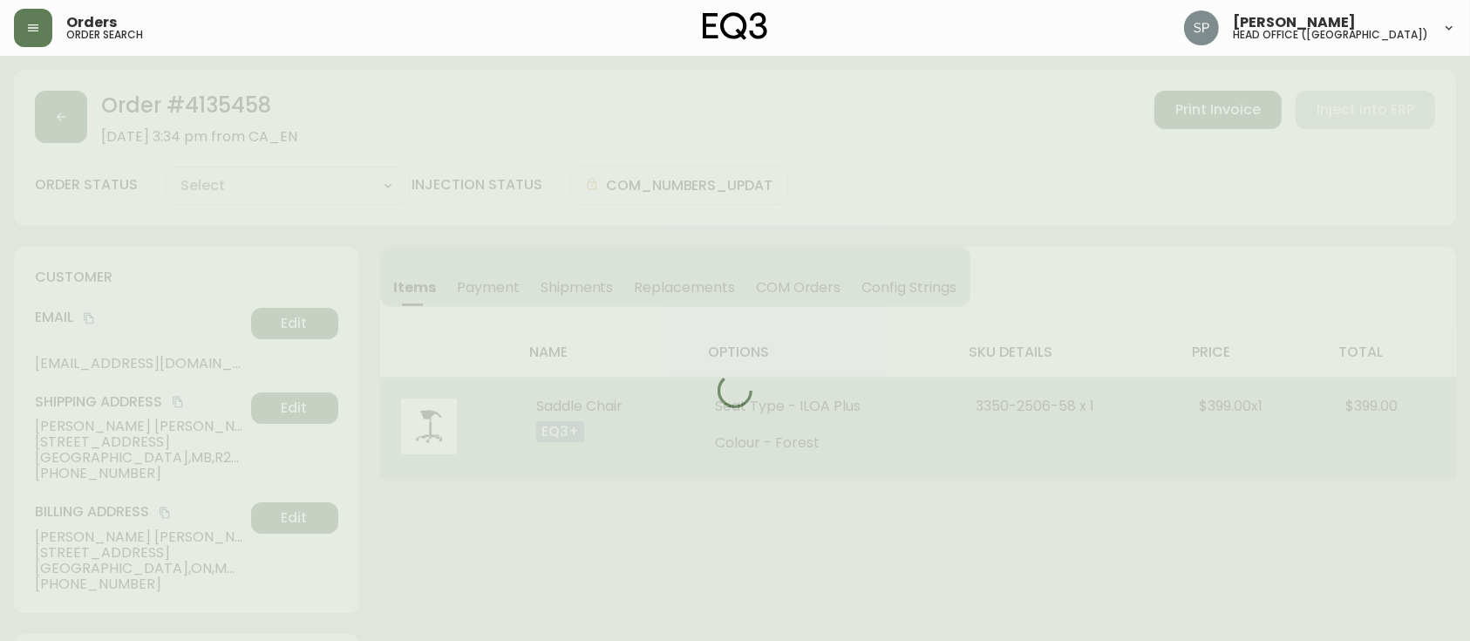
type input "Processing"
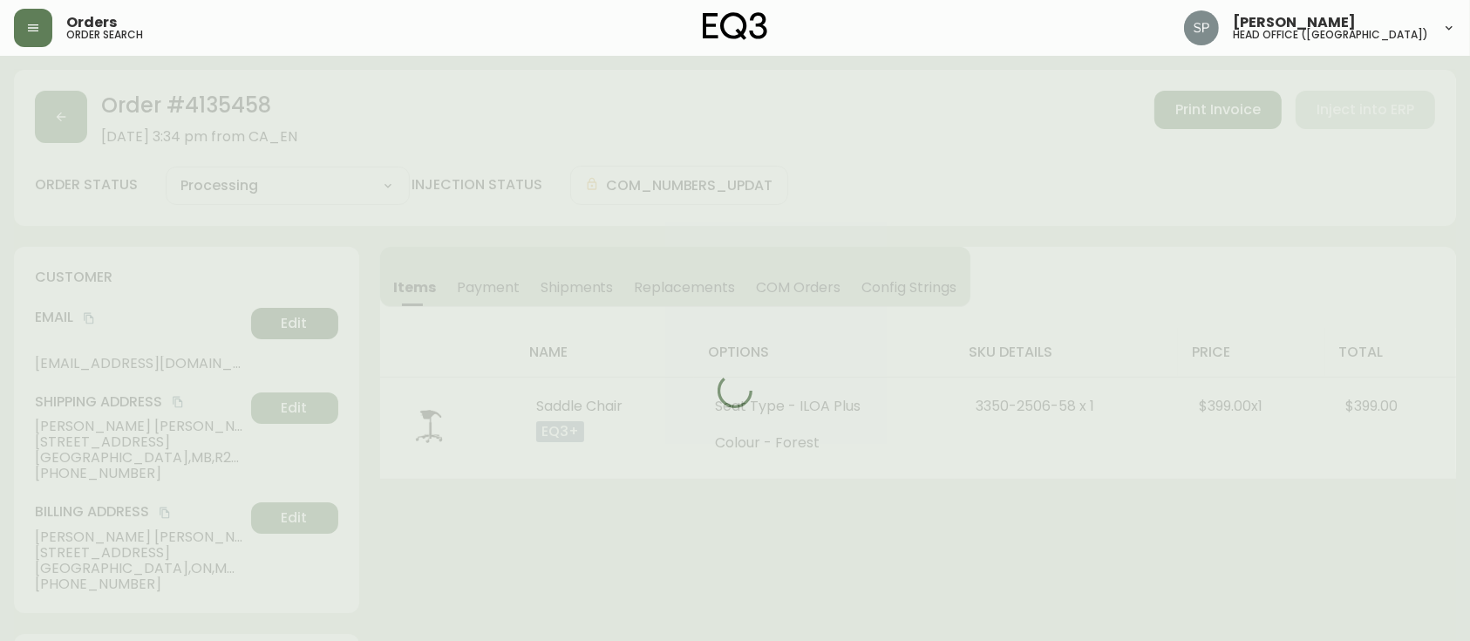
select select "PROCESSING"
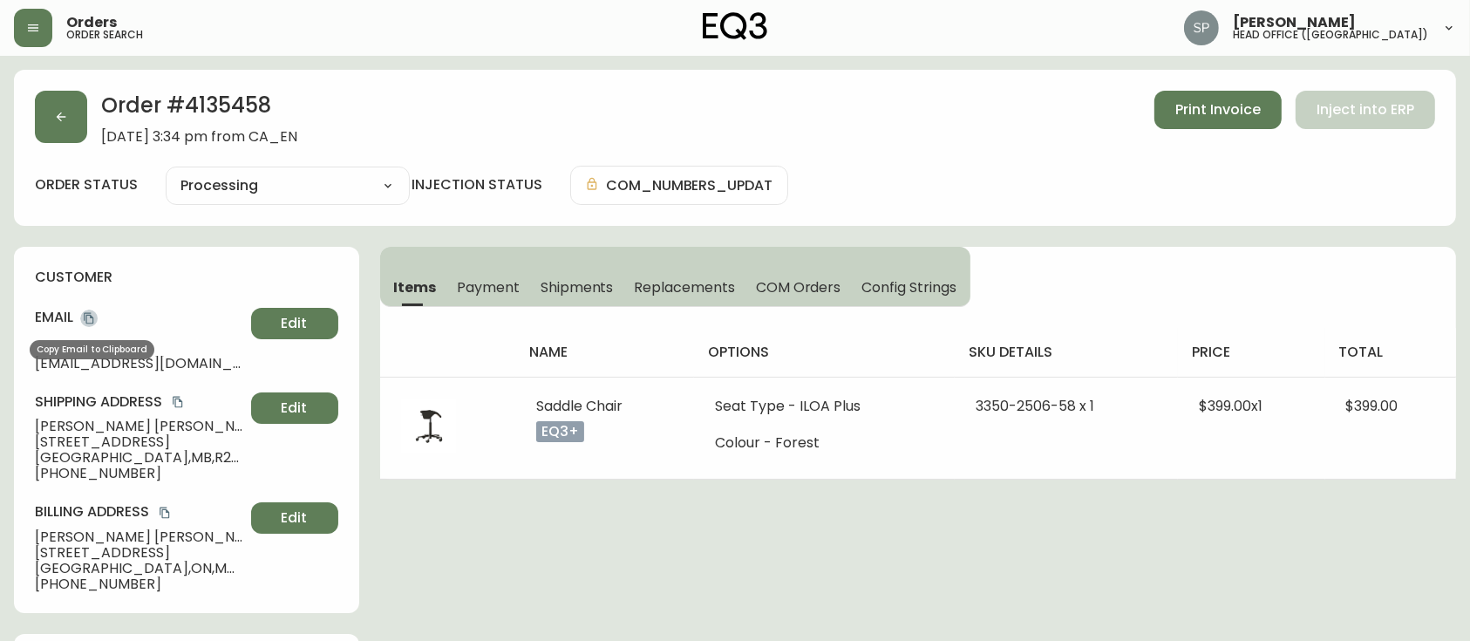
click at [95, 324] on icon "copy" at bounding box center [89, 318] width 12 height 12
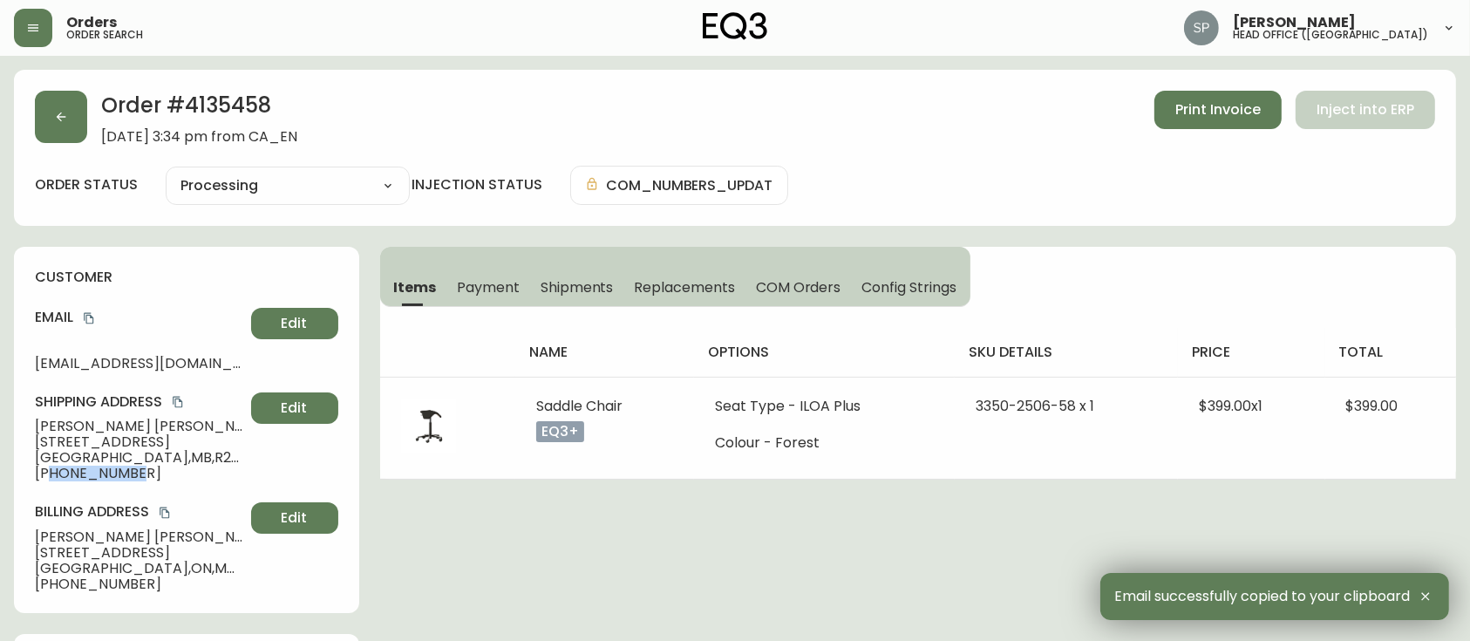
drag, startPoint x: 133, startPoint y: 477, endPoint x: 49, endPoint y: 477, distance: 83.7
click at [49, 477] on span "+12049513639" at bounding box center [139, 474] width 209 height 16
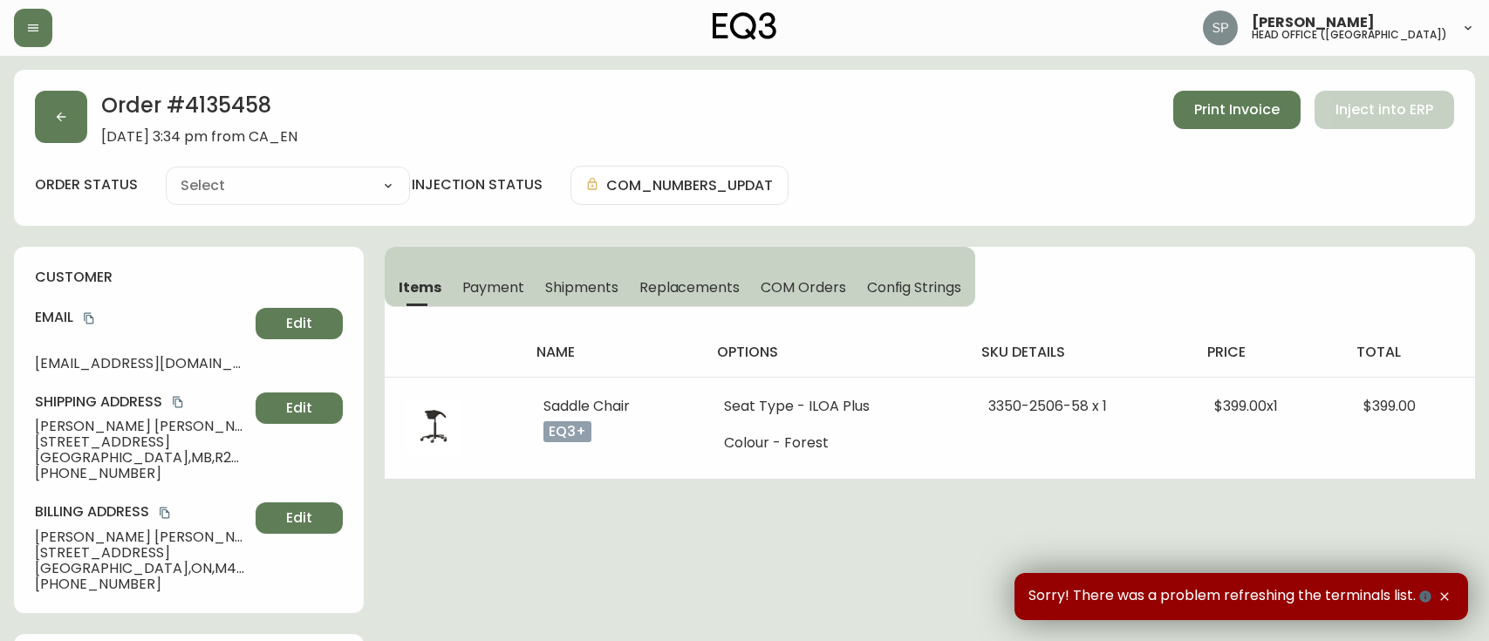
type input "Processing"
select select "PROCESSING"
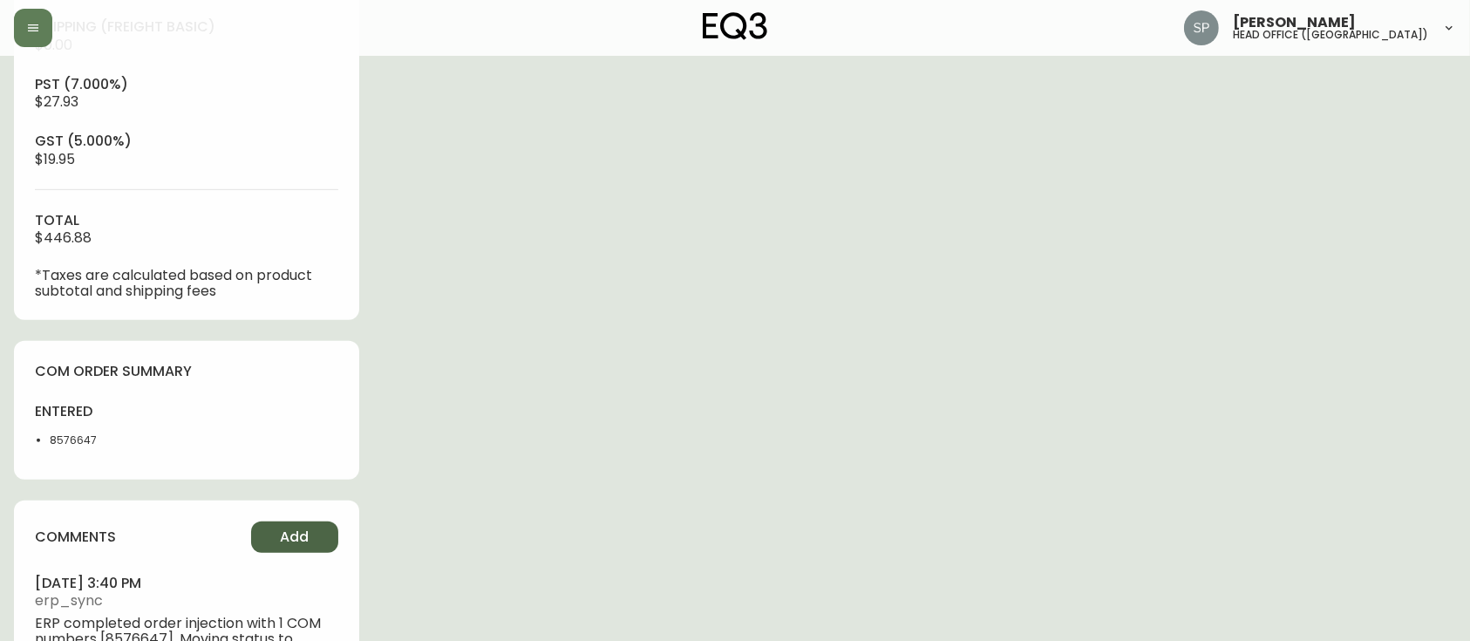
scroll to position [811, 0]
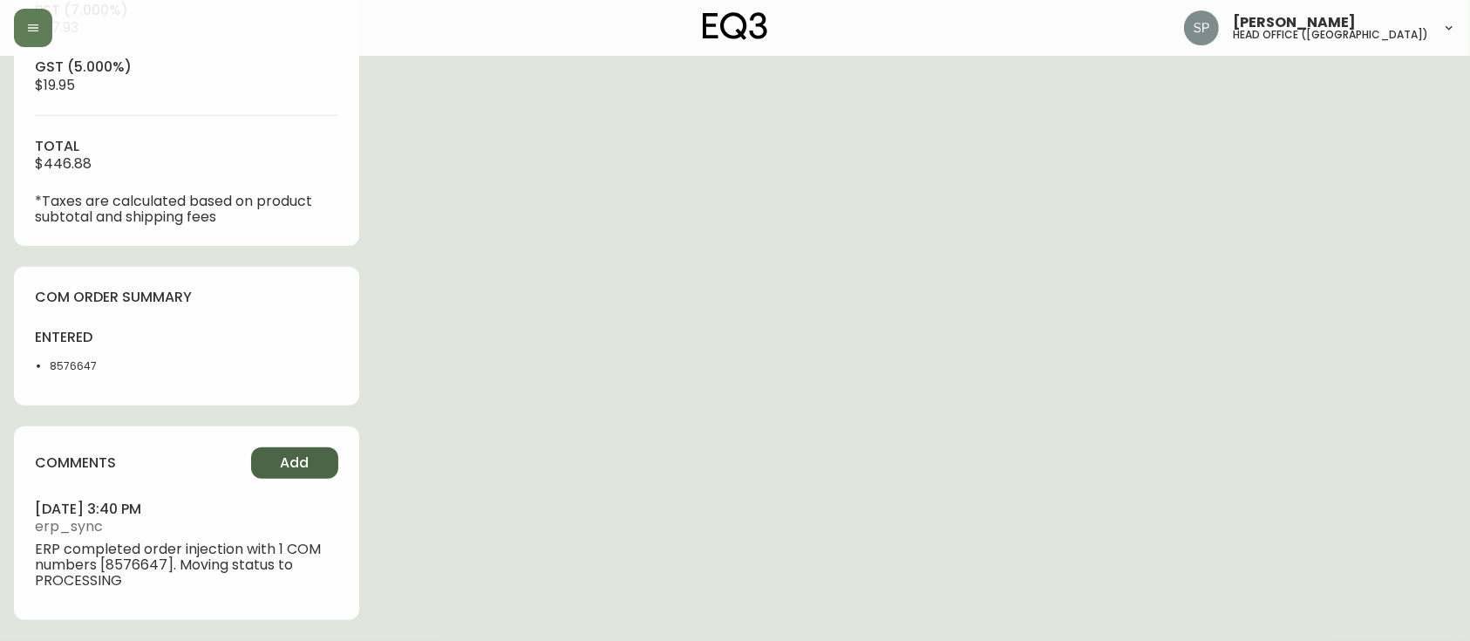
click at [324, 450] on button "Add" at bounding box center [294, 462] width 87 height 31
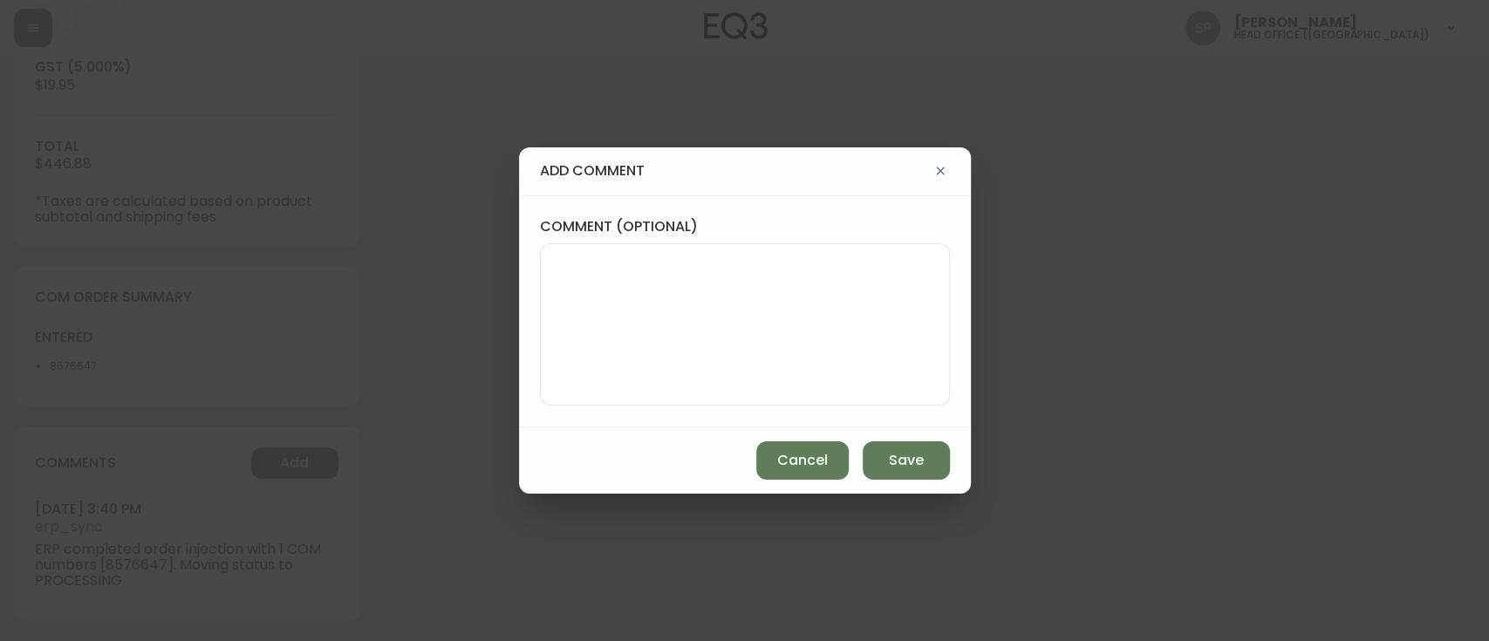
drag, startPoint x: 705, startPoint y: 400, endPoint x: 696, endPoint y: 405, distance: 9.8
click at [702, 402] on div at bounding box center [745, 324] width 410 height 162
paste textarea "P019782"
type textarea "PO: YP019782"
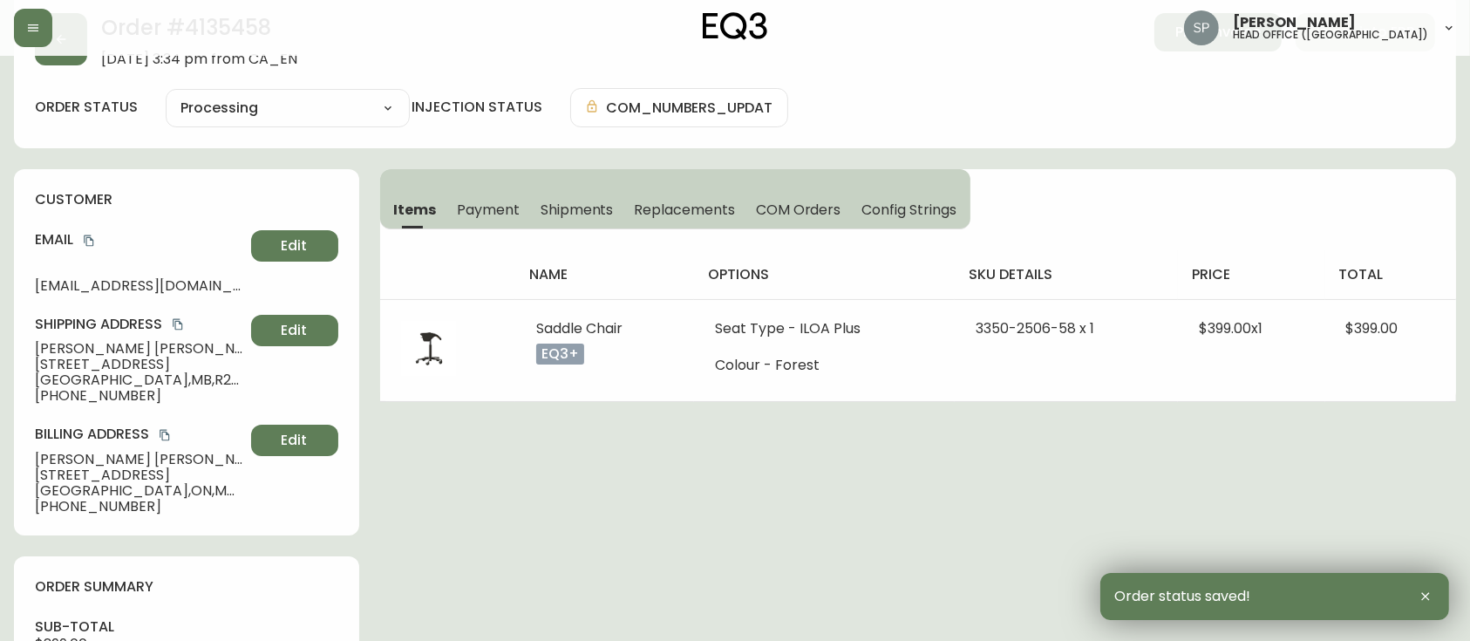
scroll to position [0, 0]
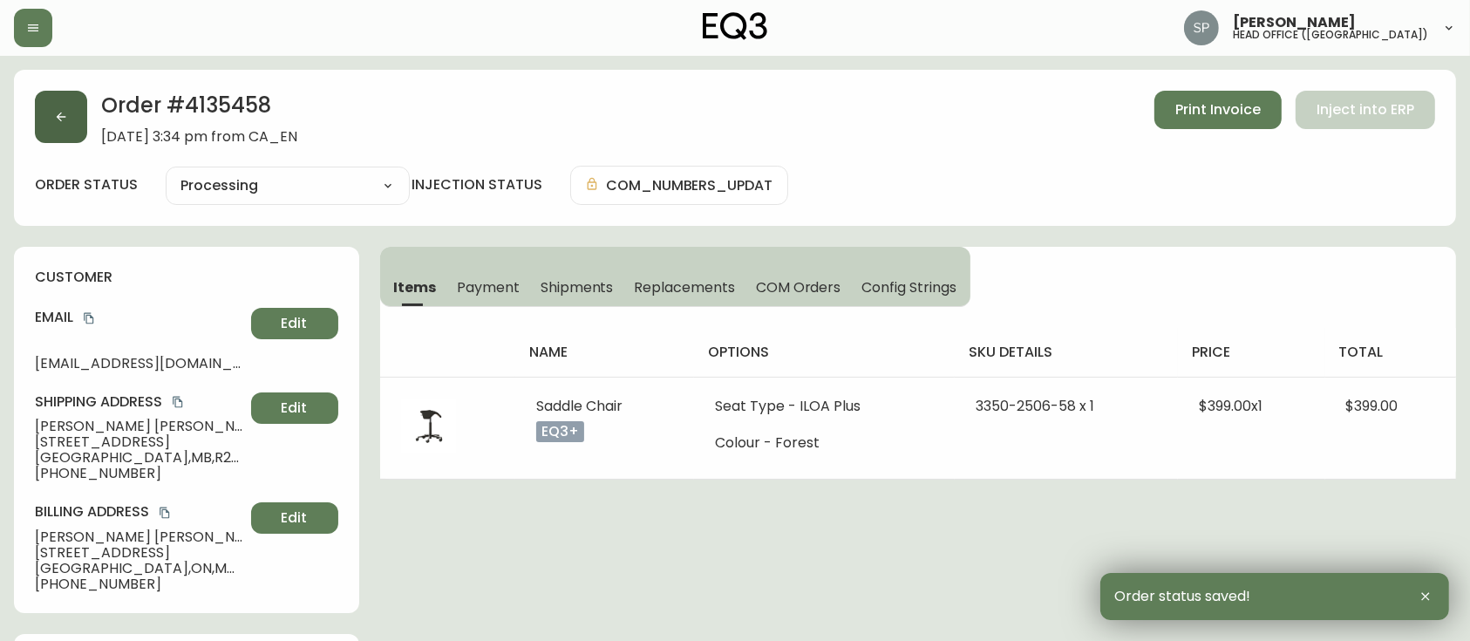
click at [77, 103] on button "button" at bounding box center [61, 117] width 52 height 52
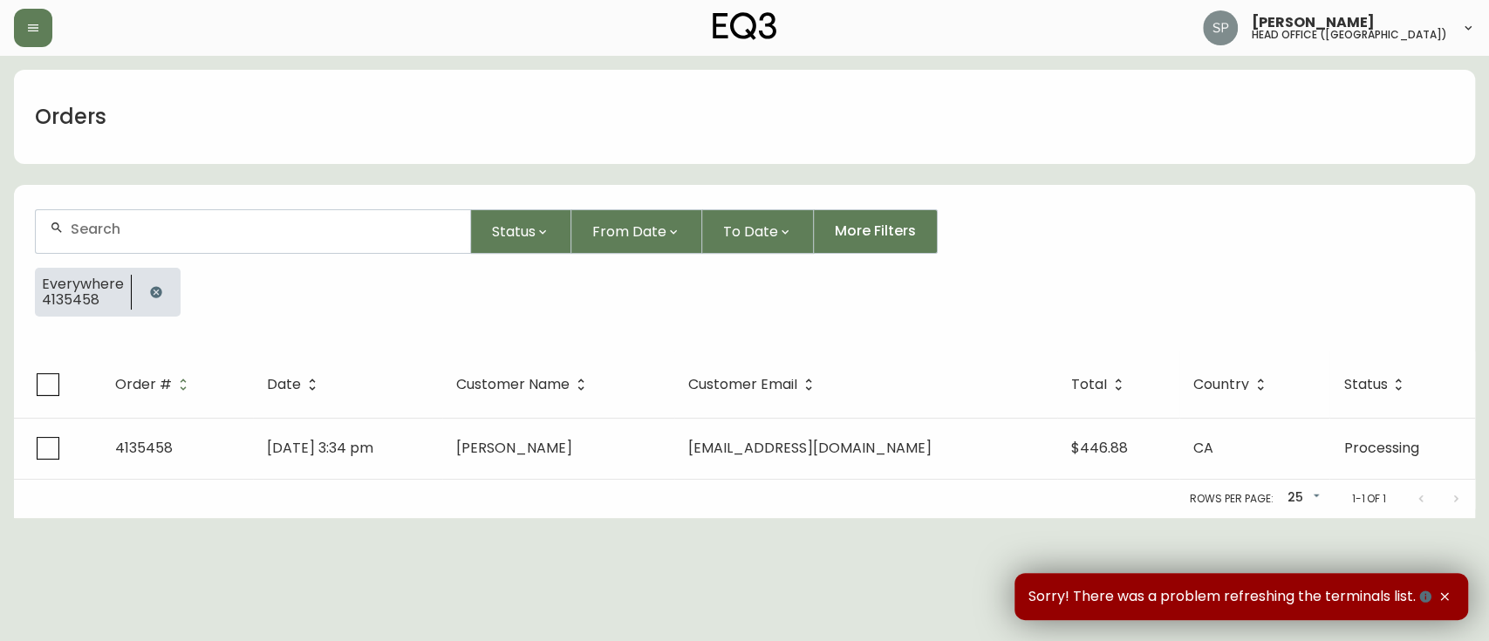
click at [151, 235] on input "text" at bounding box center [263, 229] width 385 height 17
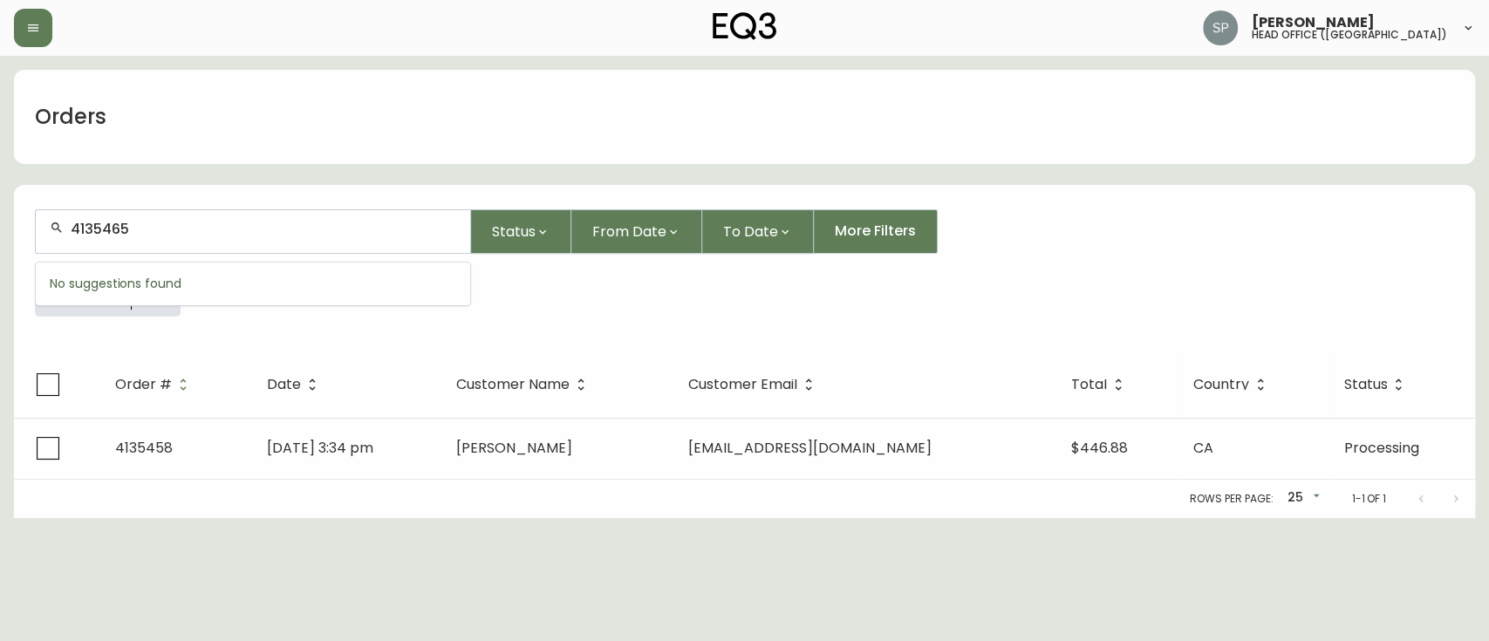
type input "4135465"
click at [365, 464] on td "[DATE] 10:13 am" at bounding box center [347, 448] width 188 height 61
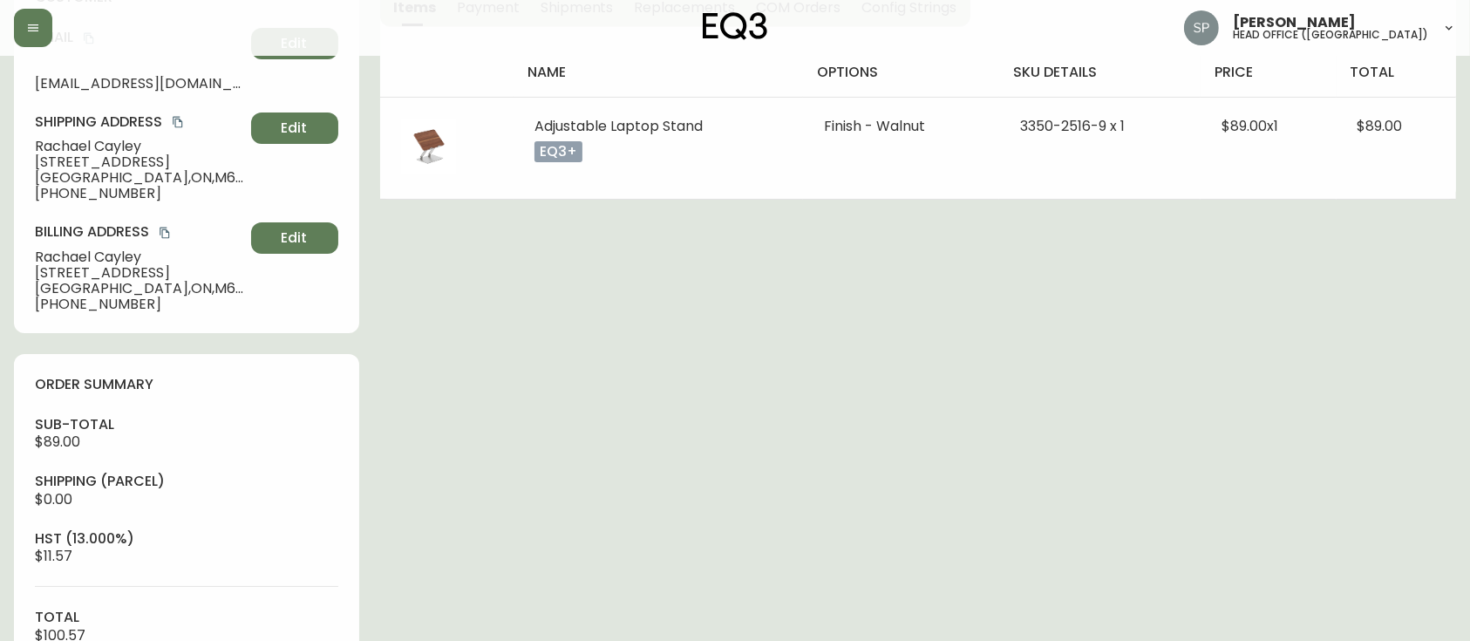
type input "Processing"
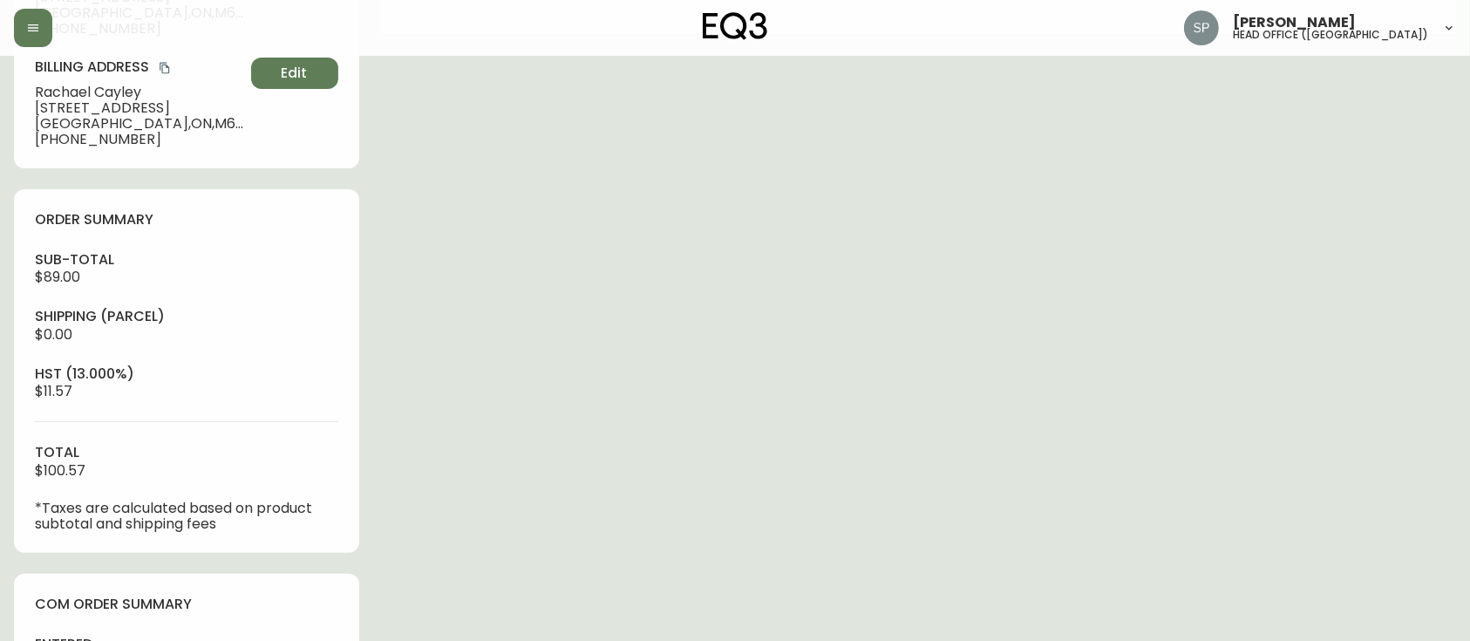
select select "PROCESSING"
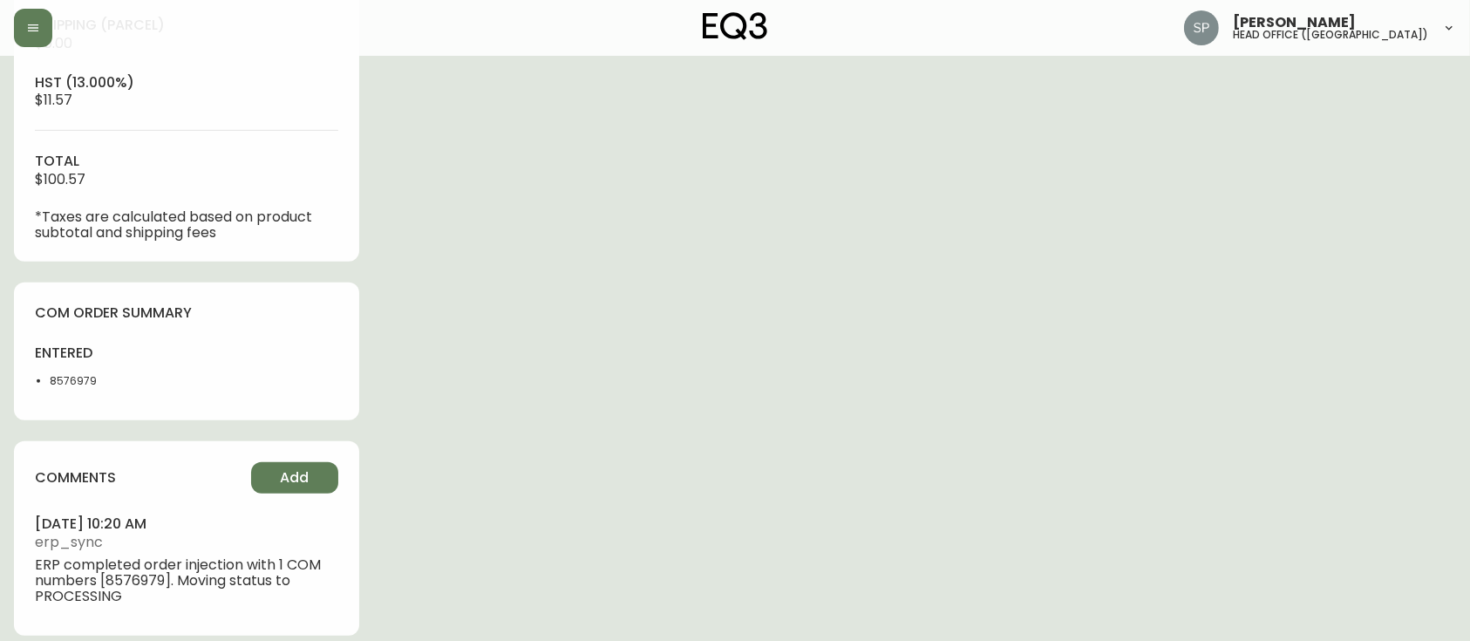
scroll to position [753, 0]
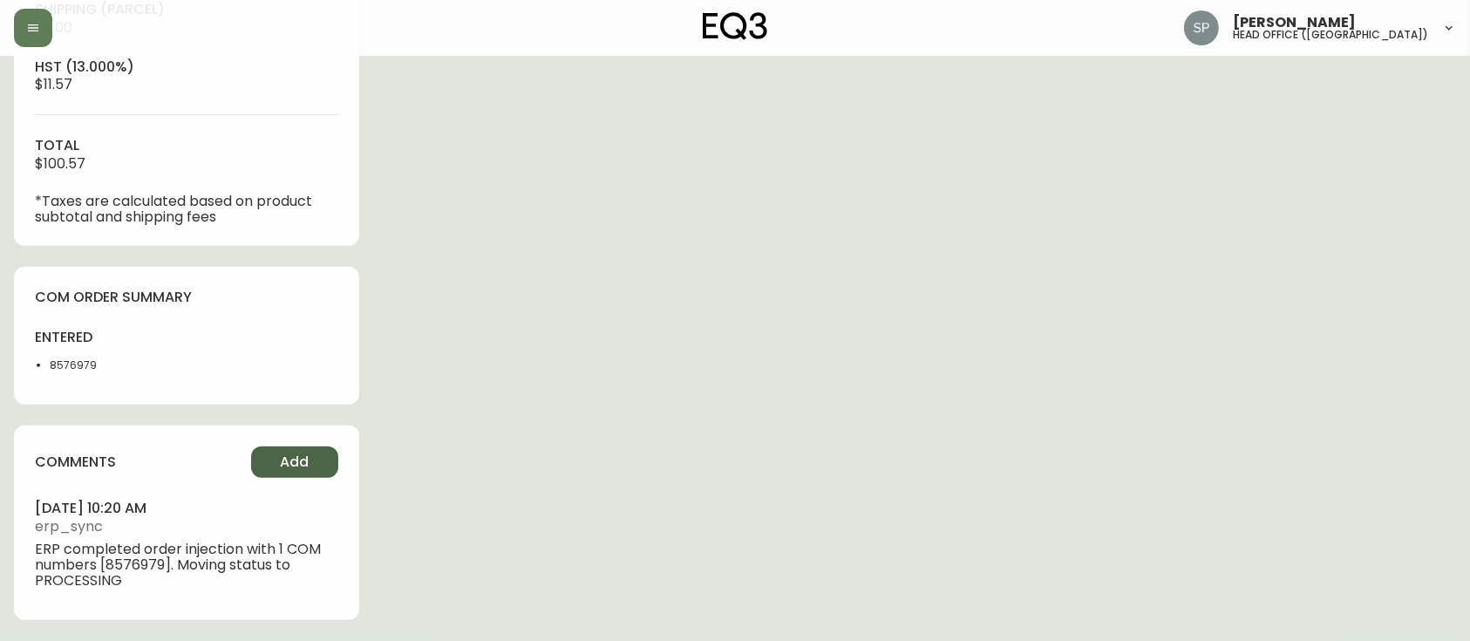
click at [297, 457] on span "Add" at bounding box center [294, 462] width 29 height 19
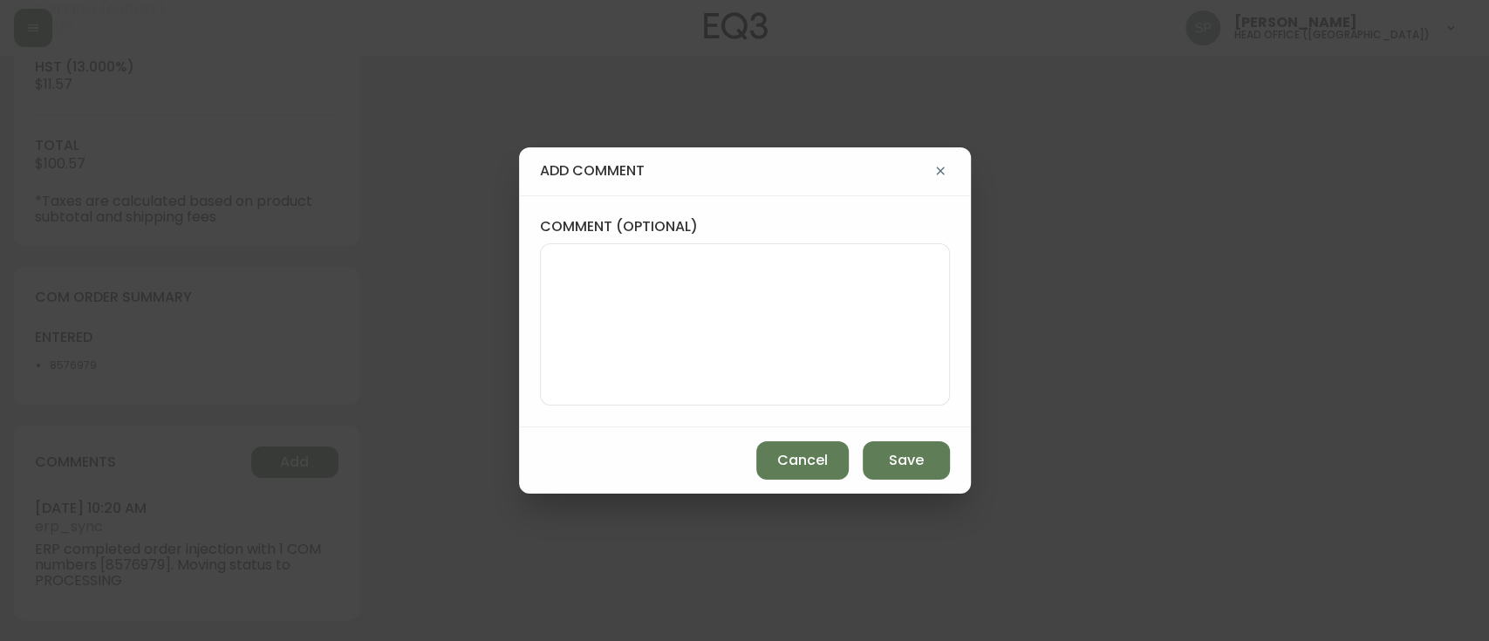
click at [724, 333] on textarea "comment (optional)" at bounding box center [745, 325] width 380 height 140
paste textarea "P019783"
type textarea "PO: YP019783"
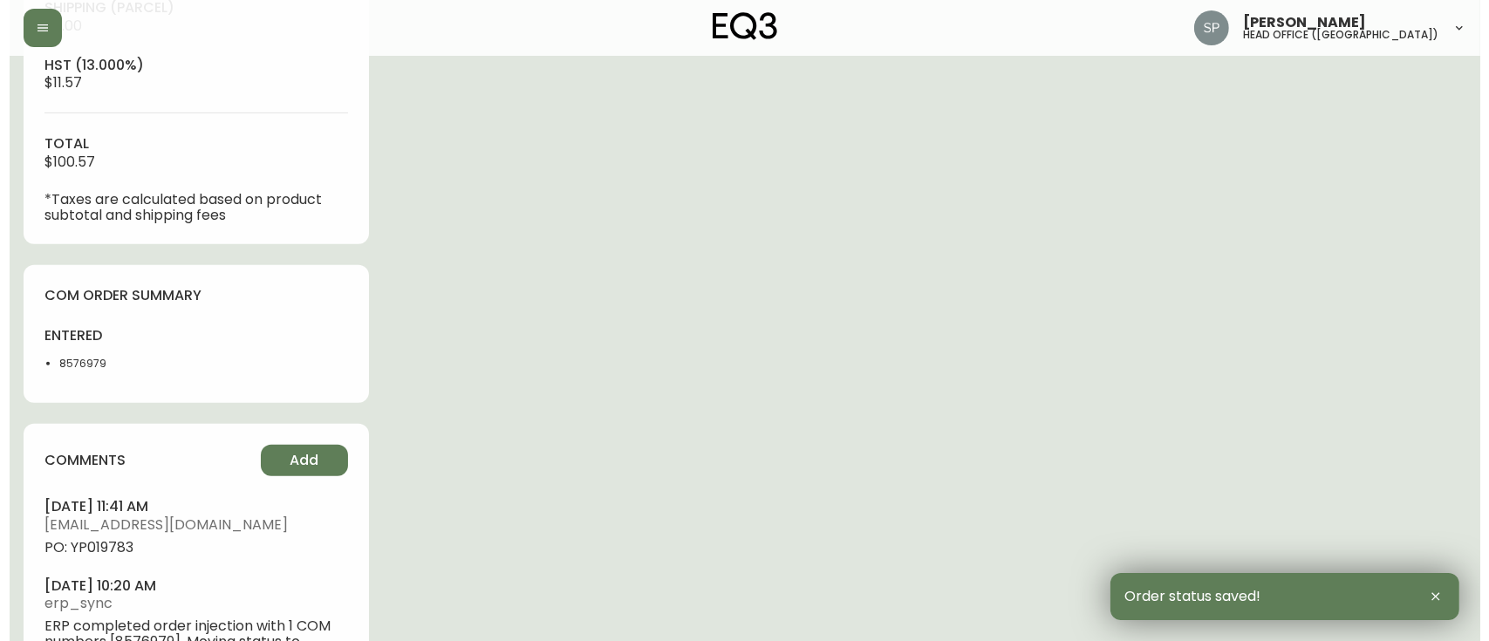
scroll to position [0, 0]
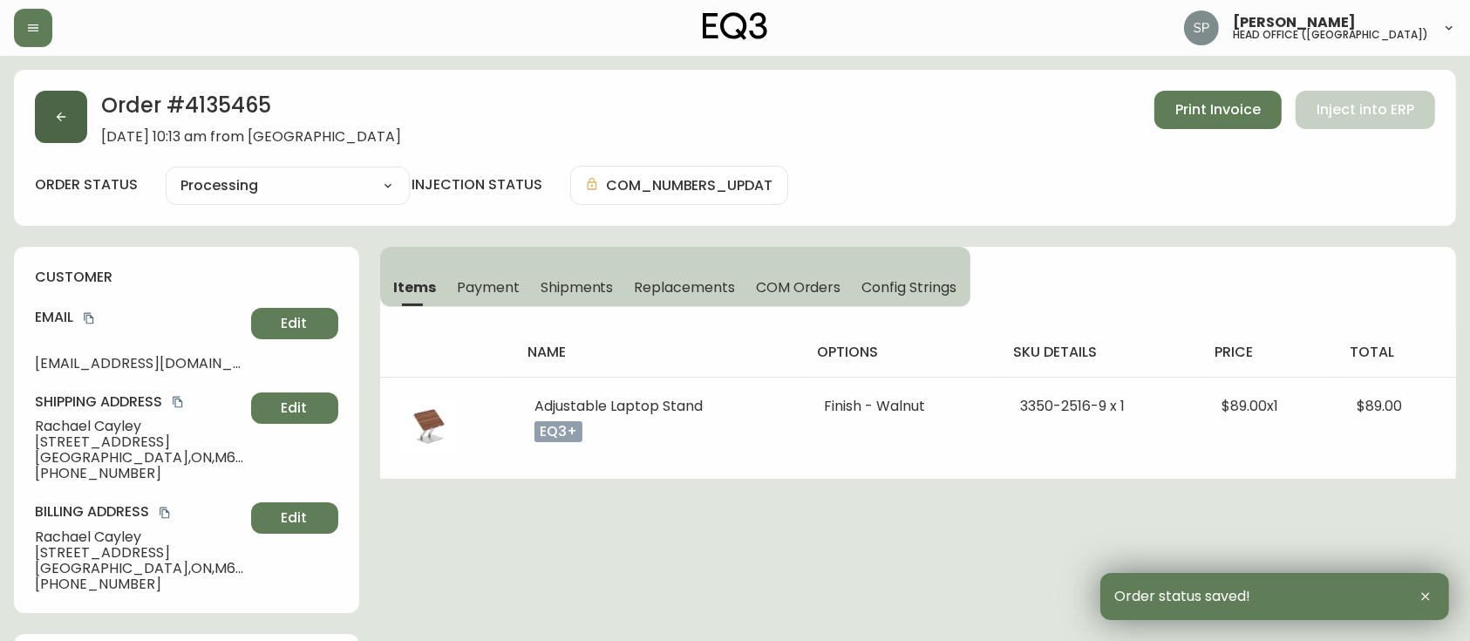
click at [62, 116] on icon "button" at bounding box center [62, 118] width 10 height 10
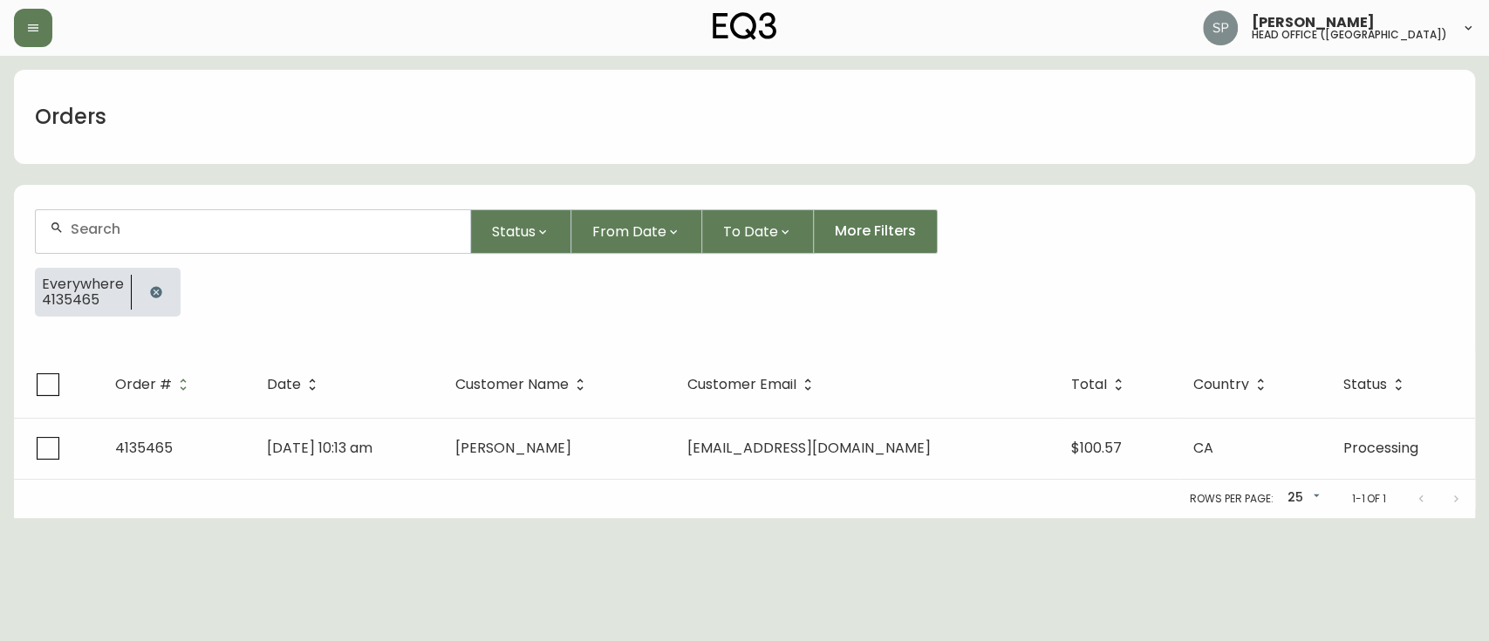
click at [201, 223] on input "text" at bounding box center [263, 229] width 385 height 17
paste input "8576647"
type input "8576647"
